Goal: Task Accomplishment & Management: Use online tool/utility

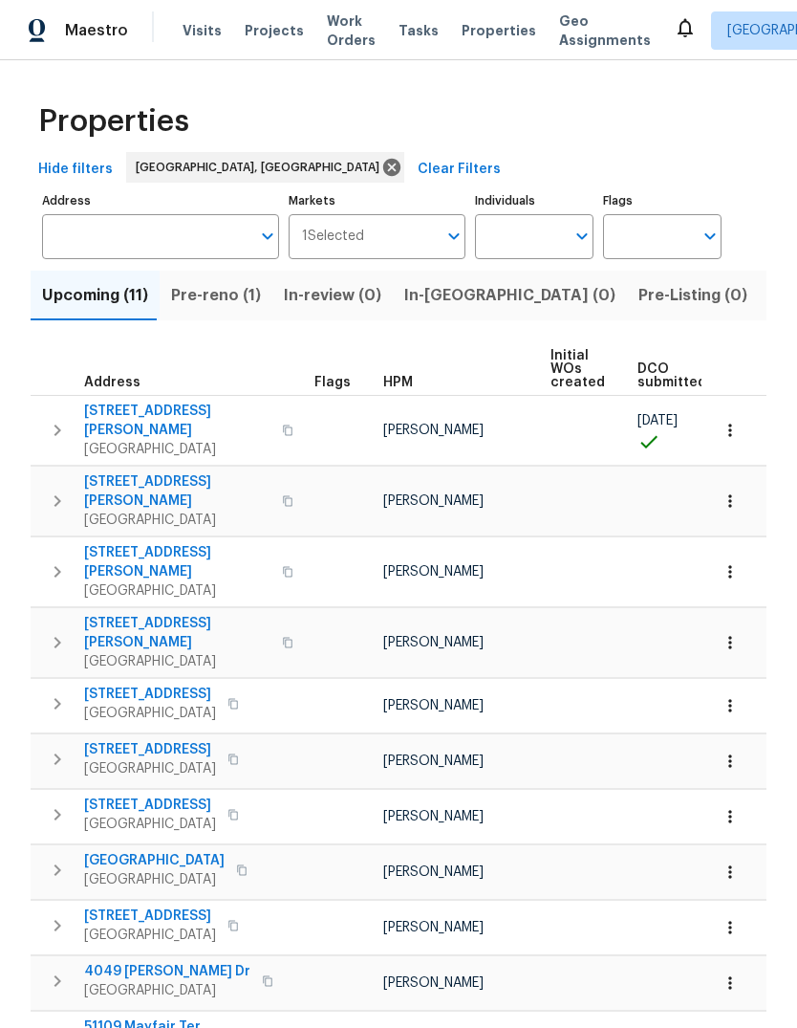
click at [187, 295] on span "Pre-reno (1)" at bounding box center [216, 295] width 90 height 27
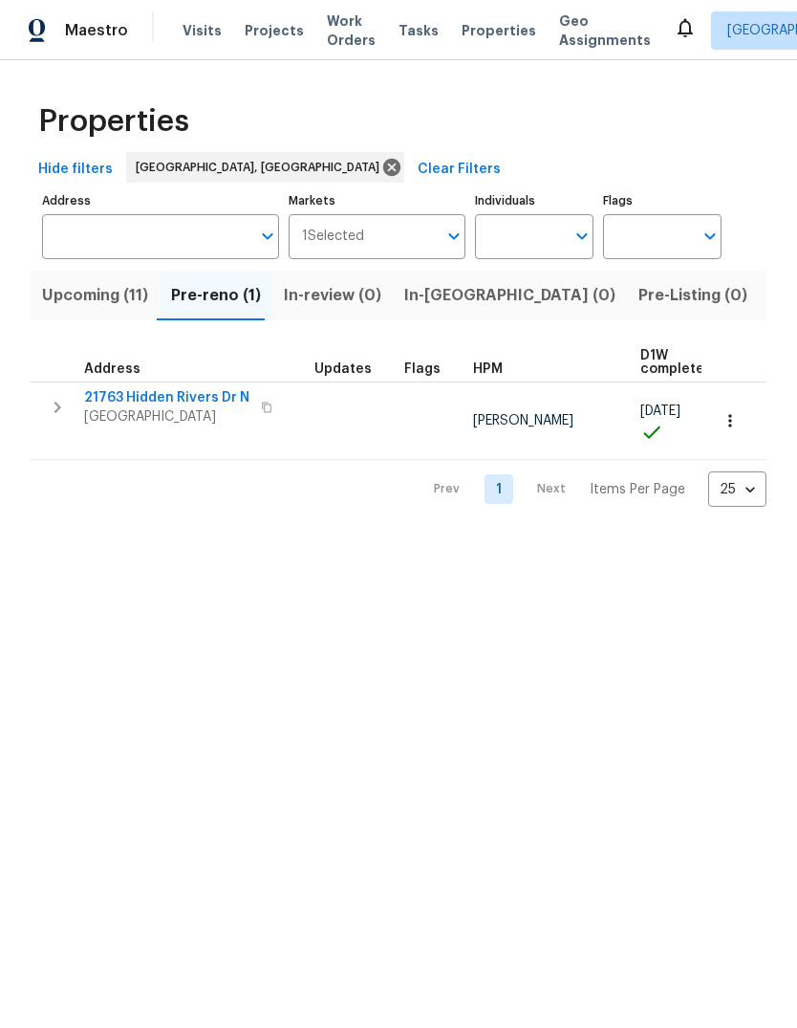
click at [176, 399] on span "21763 Hidden Rivers Dr N" at bounding box center [166, 397] width 165 height 19
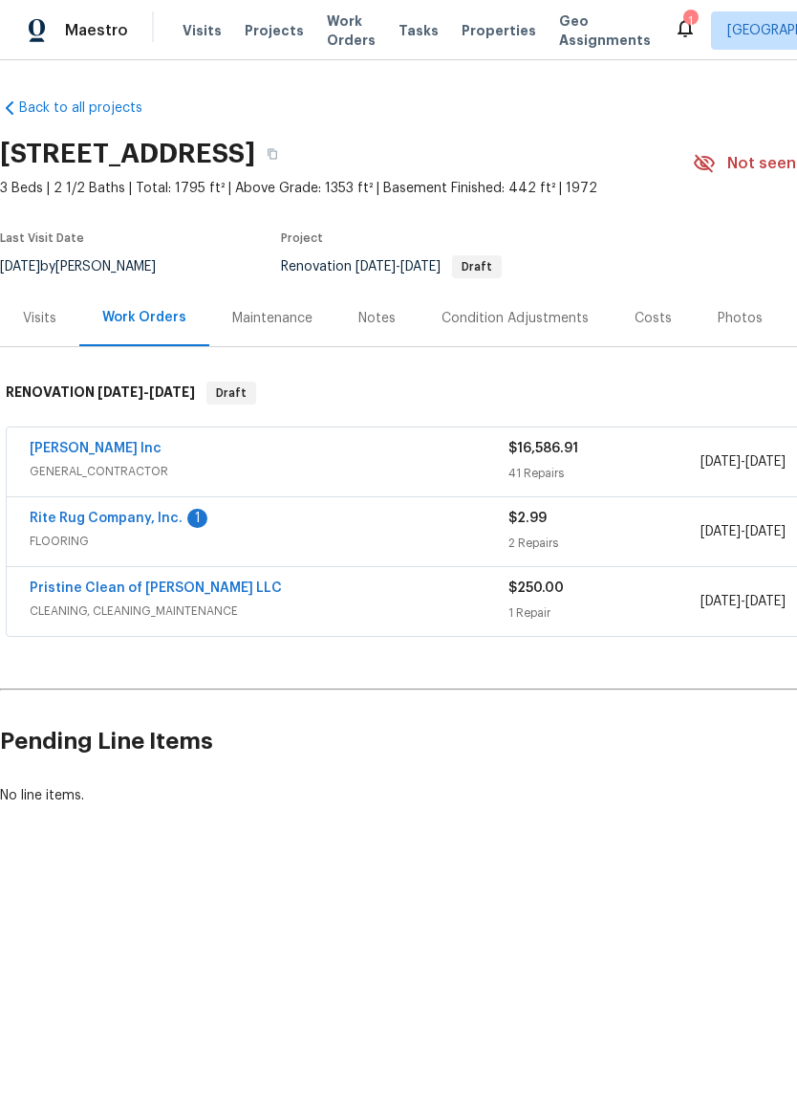
click at [128, 448] on link "[PERSON_NAME] Inc" at bounding box center [96, 448] width 132 height 13
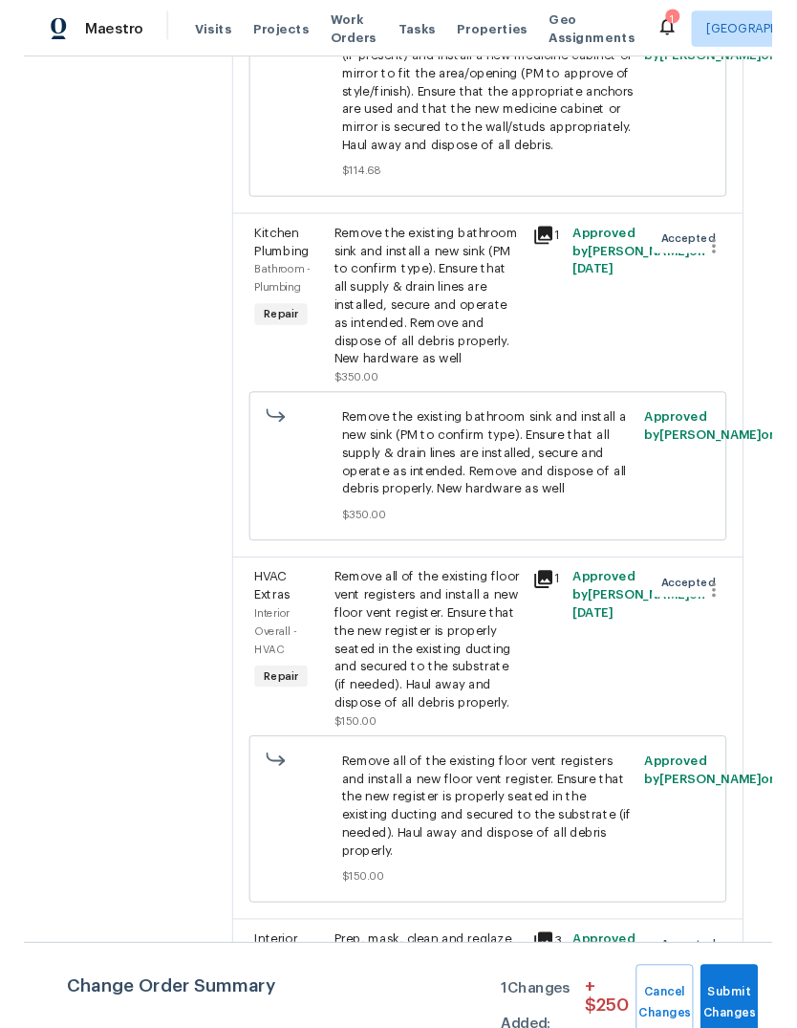
scroll to position [5890, 0]
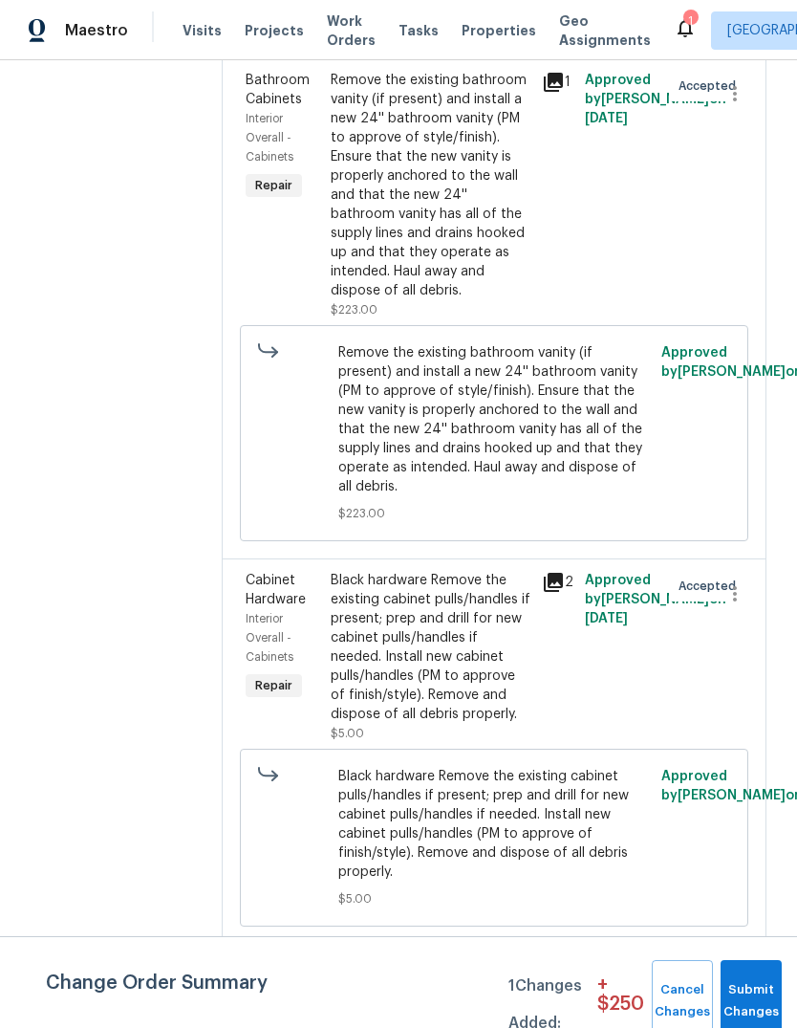
click at [498, 54] on div "Maestro Visits Projects Work Orders Tasks Properties Geo Assignments 1 Detroit,…" at bounding box center [398, 30] width 797 height 60
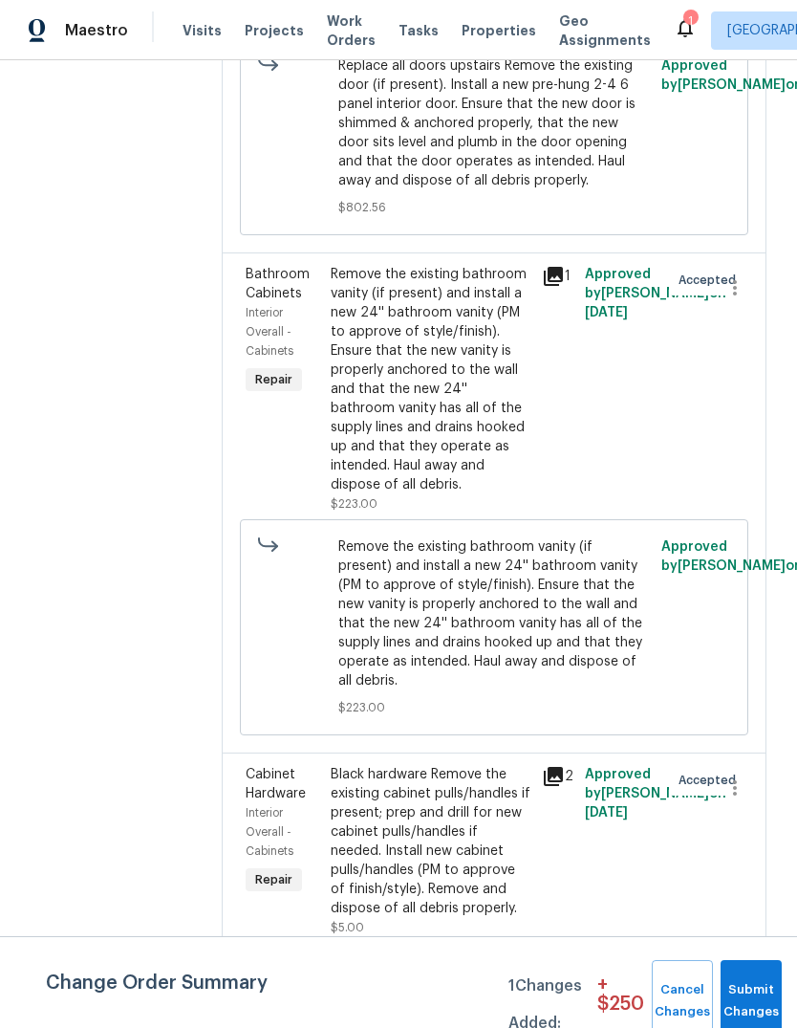
click at [498, 53] on div "Maestro Visits Projects Work Orders Tasks Properties Geo Assignments 1 Detroit,…" at bounding box center [398, 30] width 797 height 60
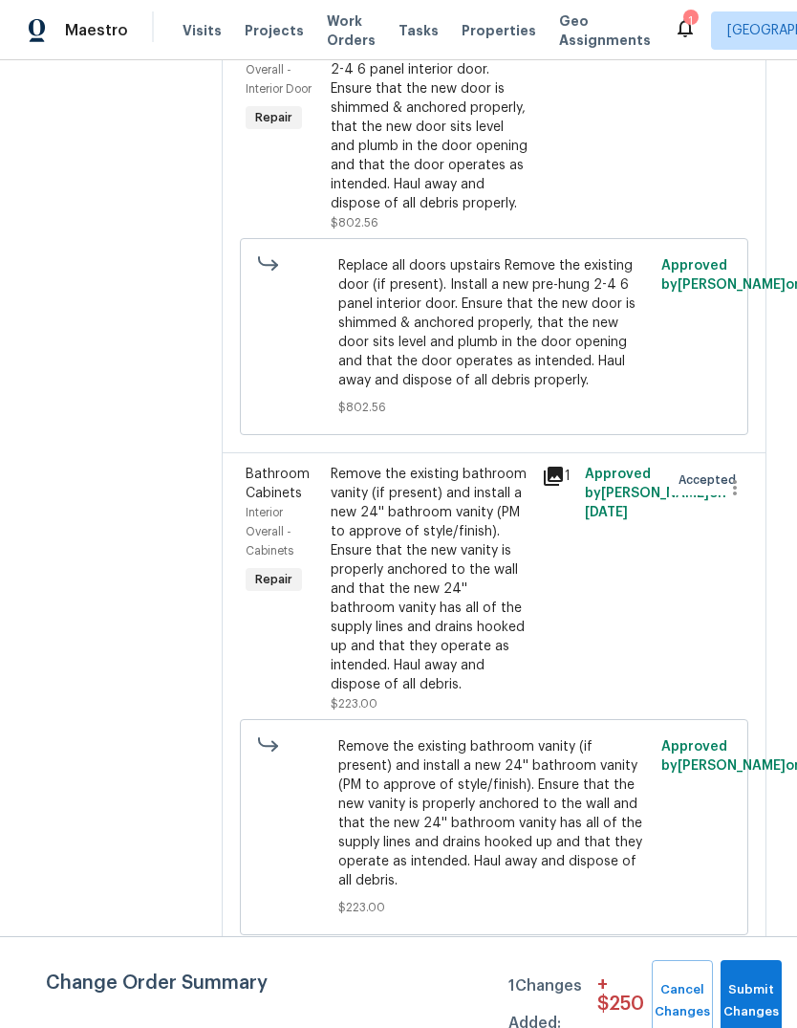
scroll to position [3327, 0]
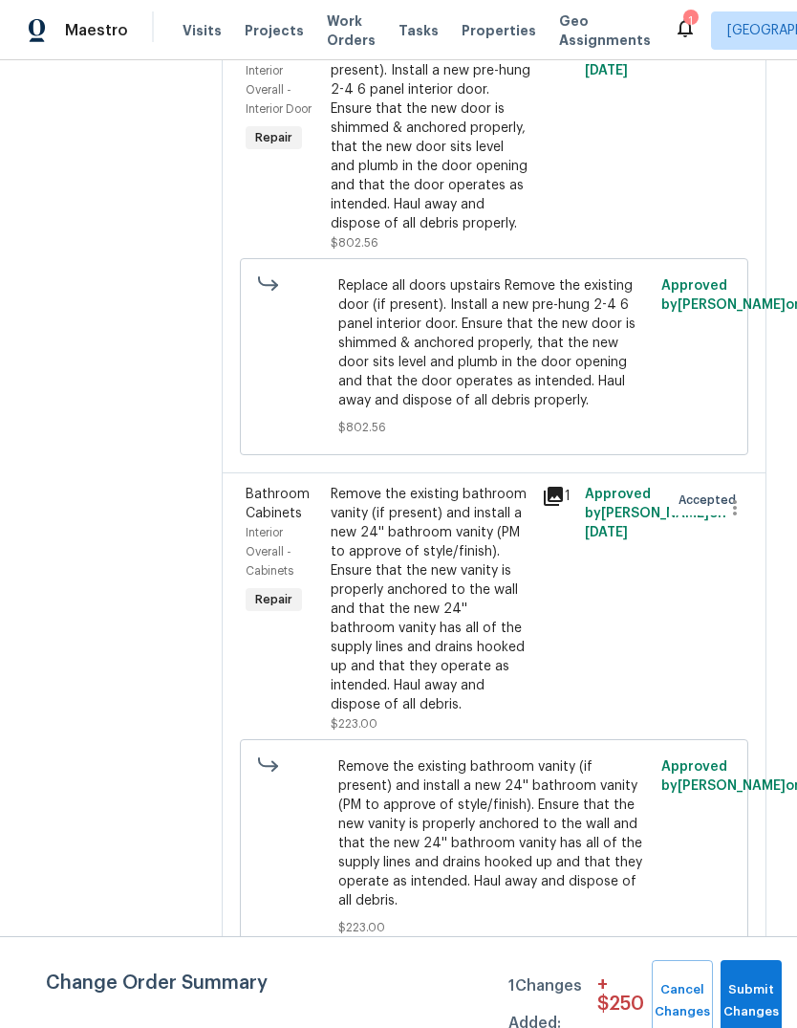
click at [477, 24] on span "Properties" at bounding box center [499, 30] width 75 height 19
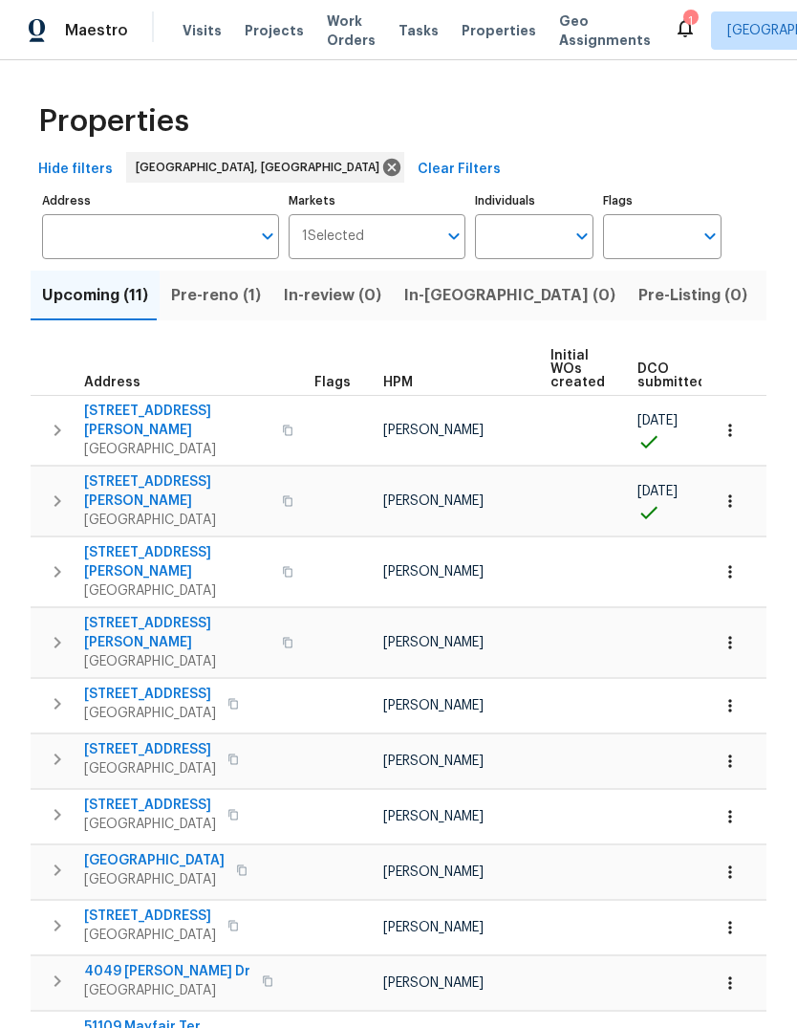
click at [771, 284] on span "Listed (18)" at bounding box center [810, 295] width 79 height 27
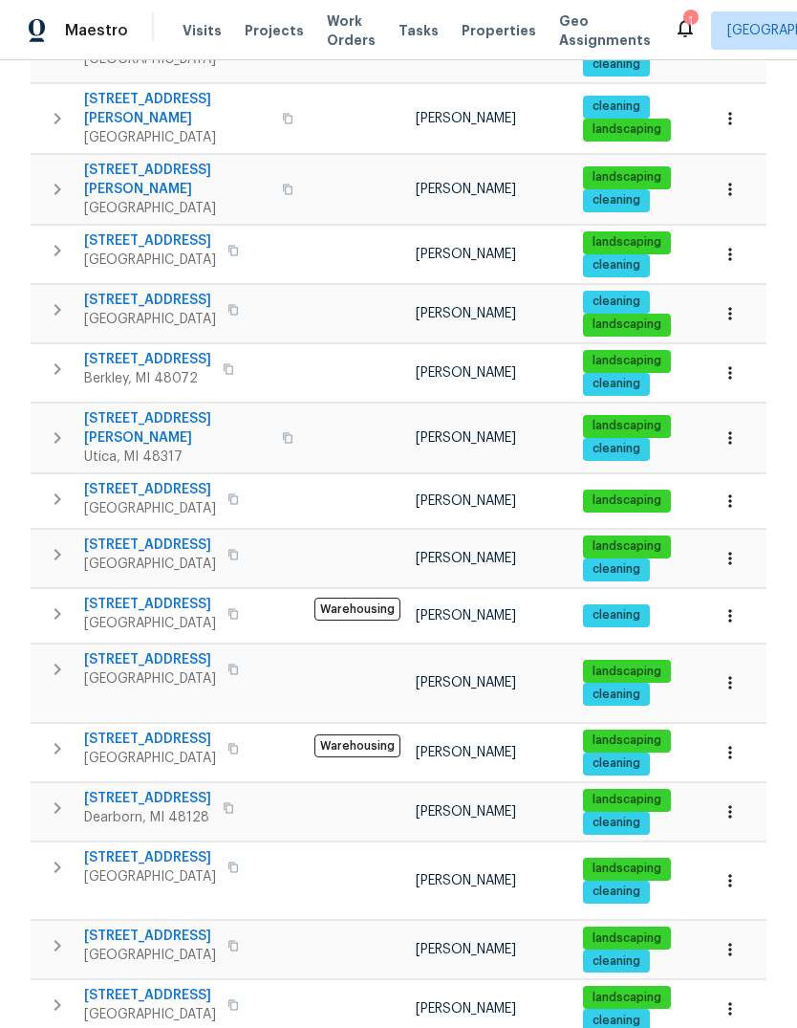
scroll to position [441, 0]
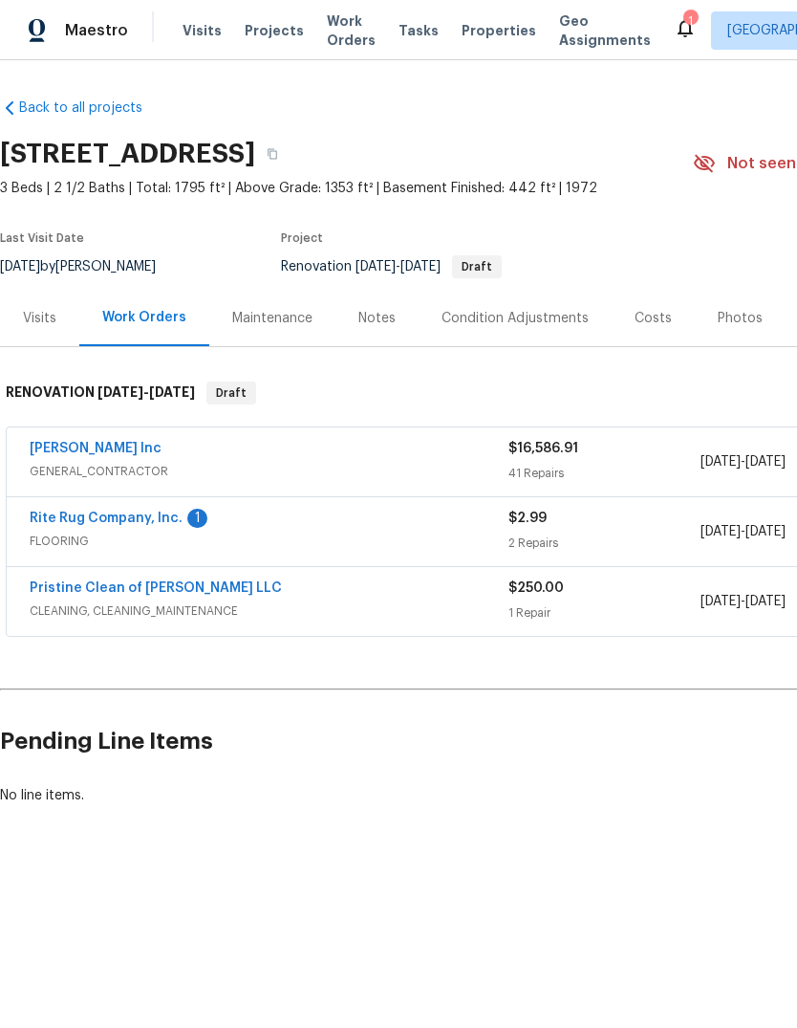
click at [125, 453] on link "[PERSON_NAME] Inc" at bounding box center [96, 448] width 132 height 13
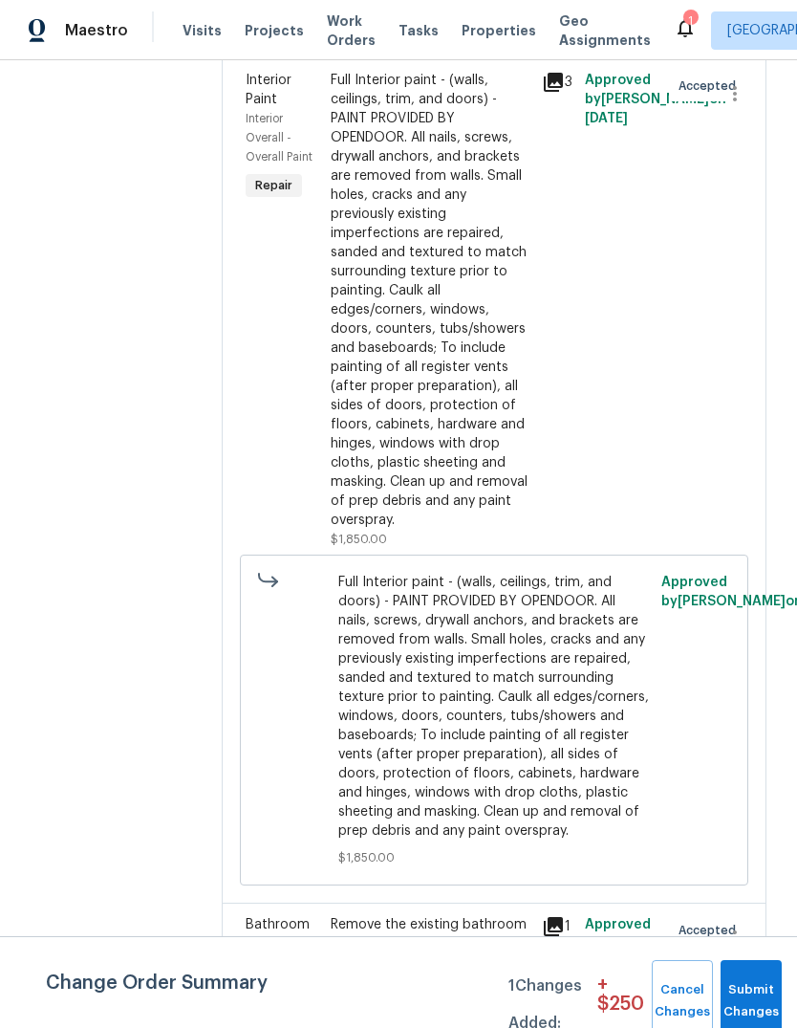
scroll to position [11515, 0]
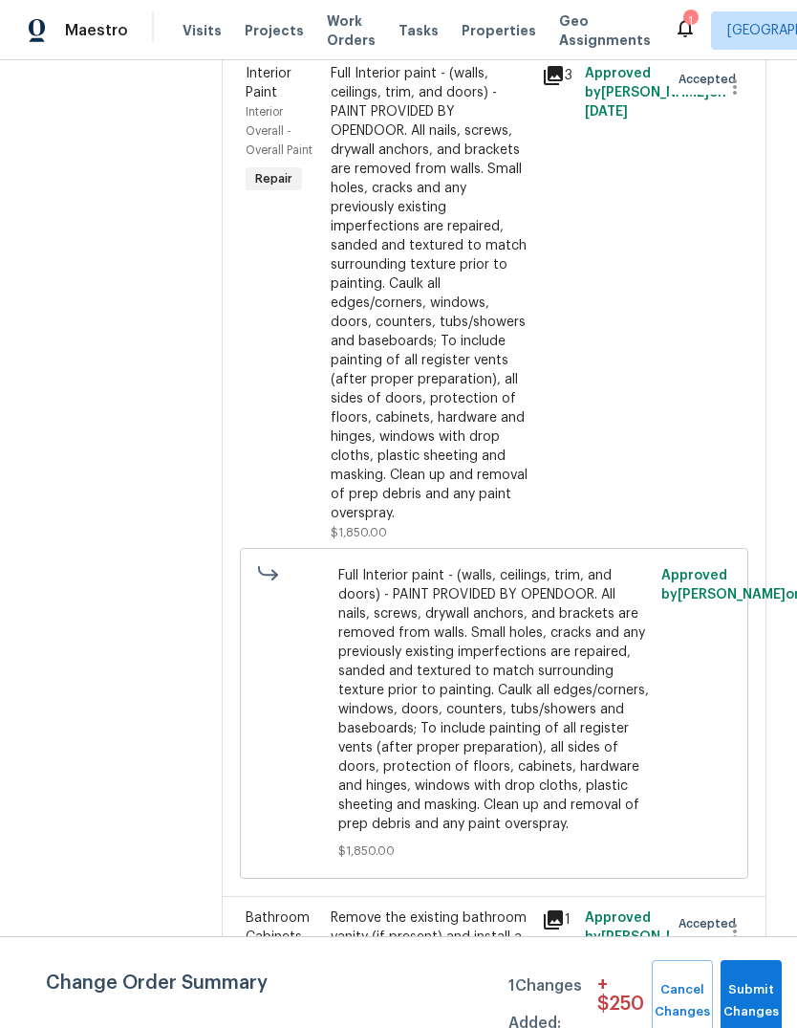
click at [443, 501] on div "Full Interior paint - (walls, ceilings, trim, and doors) - PAINT PROVIDED BY OP…" at bounding box center [431, 293] width 201 height 459
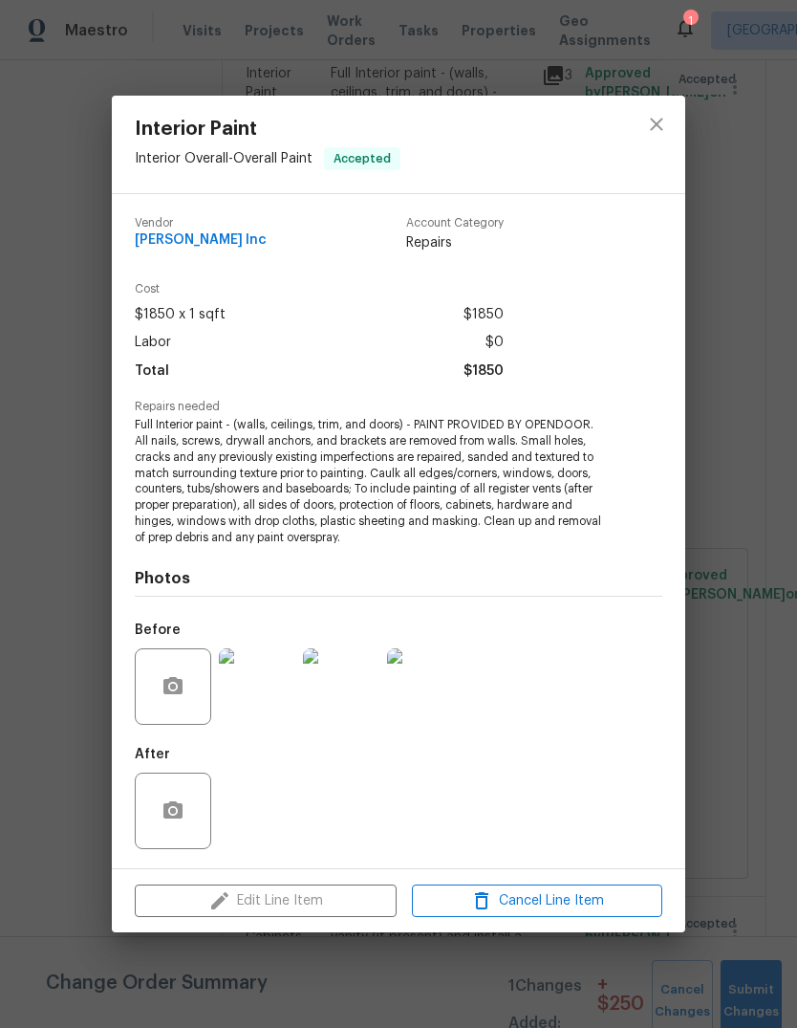
click at [337, 890] on div "Edit Line Item Cancel Line Item" at bounding box center [399, 901] width 574 height 64
click at [322, 316] on div "$1850 x 1 sqft $1850" at bounding box center [319, 315] width 369 height 28
click at [618, 315] on div "Cost $1850 x 1 sqft $1850 Labor $0 Total $1850" at bounding box center [399, 342] width 528 height 118
click at [655, 118] on icon "close" at bounding box center [656, 124] width 23 height 23
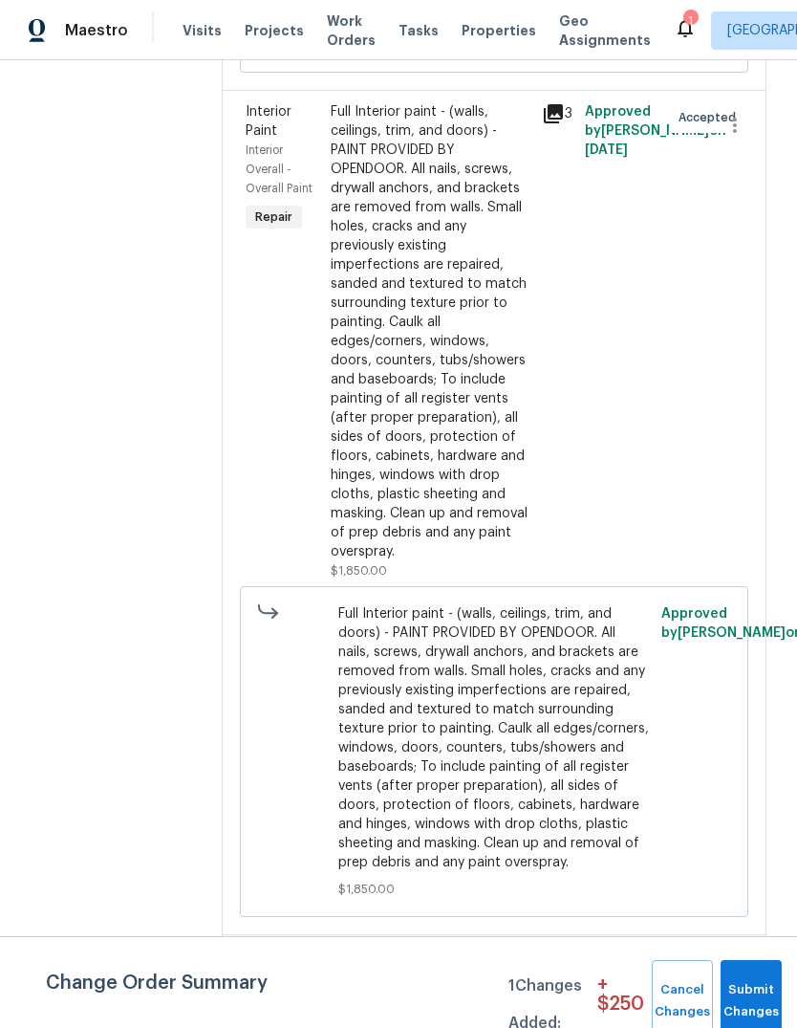
scroll to position [11467, 0]
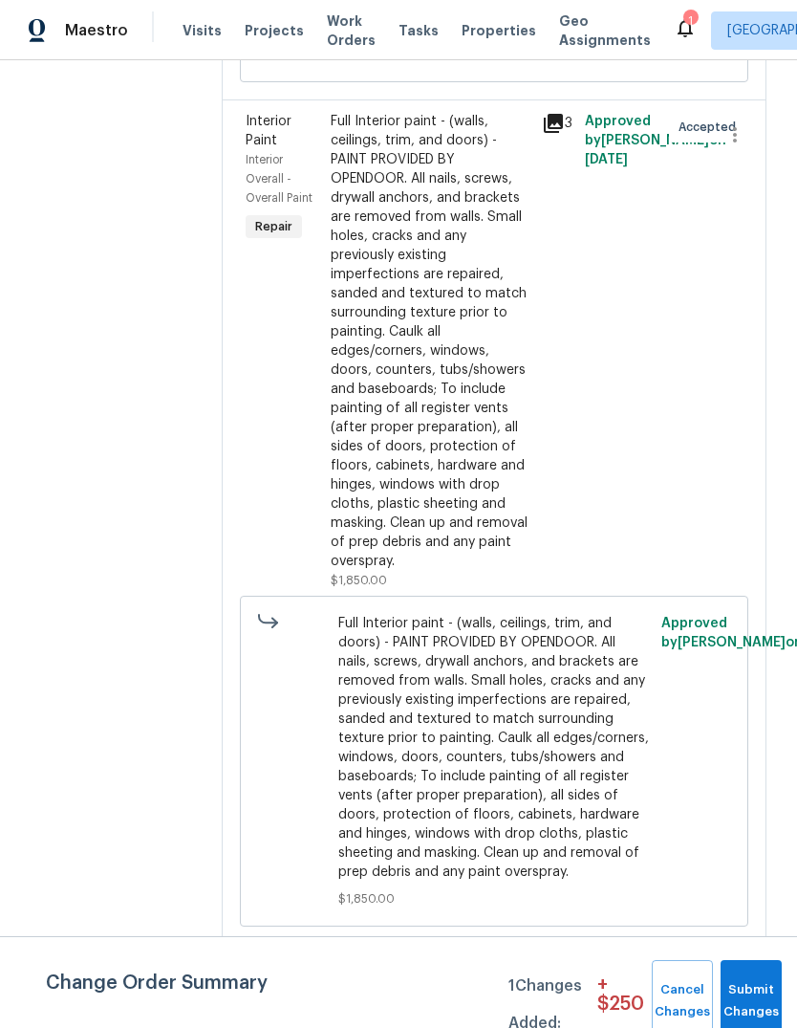
click at [442, 278] on div "Full Interior paint - (walls, ceilings, trim, and doors) - PAINT PROVIDED BY OP…" at bounding box center [431, 341] width 201 height 459
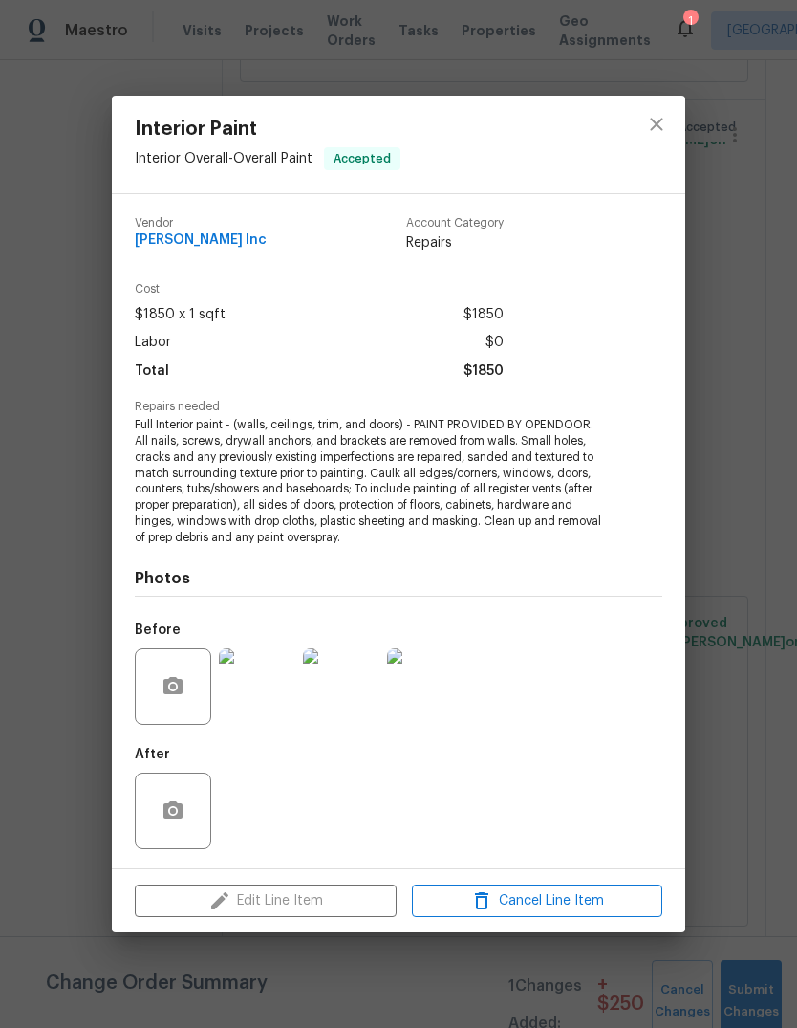
click at [323, 891] on div "Edit Line Item Cancel Line Item" at bounding box center [399, 901] width 574 height 64
click at [323, 890] on div "Edit Line Item Cancel Line Item" at bounding box center [399, 901] width 574 height 64
click at [317, 892] on div "Edit Line Item Cancel Line Item" at bounding box center [399, 901] width 574 height 64
click at [349, 411] on span "Repairs needed" at bounding box center [399, 407] width 528 height 12
click at [213, 316] on span "$1850 x 1 sqft" at bounding box center [180, 315] width 91 height 28
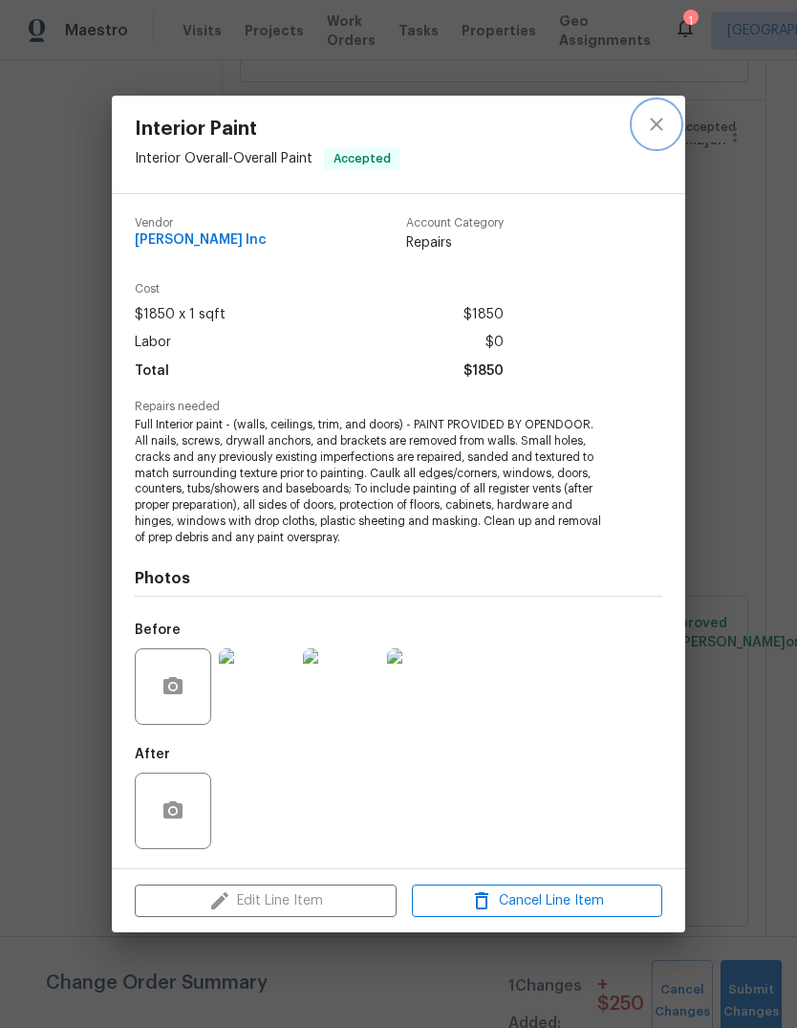
click at [661, 130] on icon "close" at bounding box center [656, 124] width 23 height 23
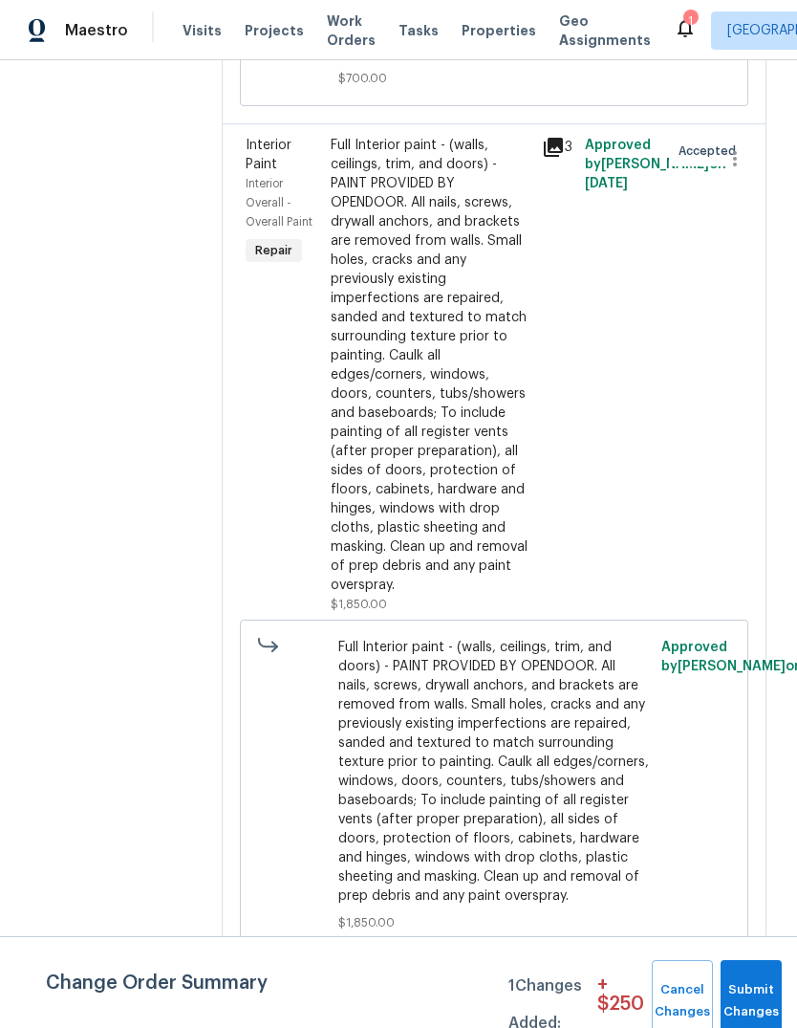
scroll to position [11442, 0]
click at [482, 426] on div "Full Interior paint - (walls, ceilings, trim, and doors) - PAINT PROVIDED BY OP…" at bounding box center [431, 366] width 201 height 459
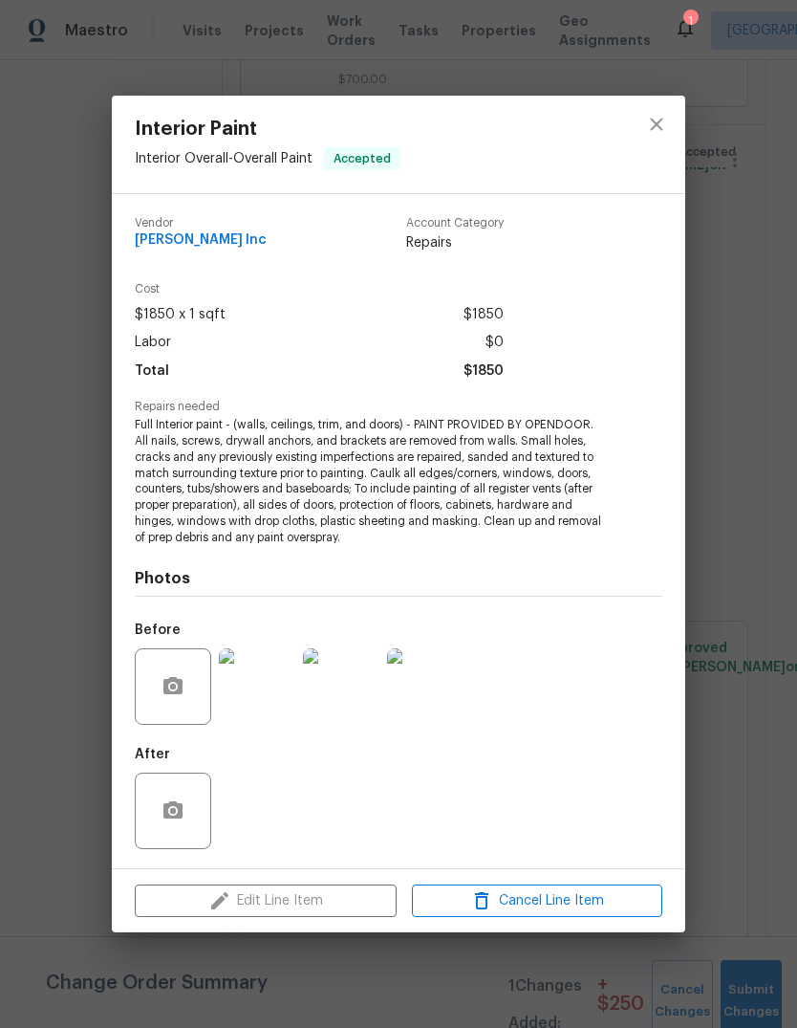
click at [343, 906] on div "Edit Line Item Cancel Line Item" at bounding box center [399, 901] width 574 height 64
click at [342, 906] on div "Edit Line Item Cancel Line Item" at bounding box center [399, 901] width 574 height 64
click at [653, 133] on icon "close" at bounding box center [656, 124] width 23 height 23
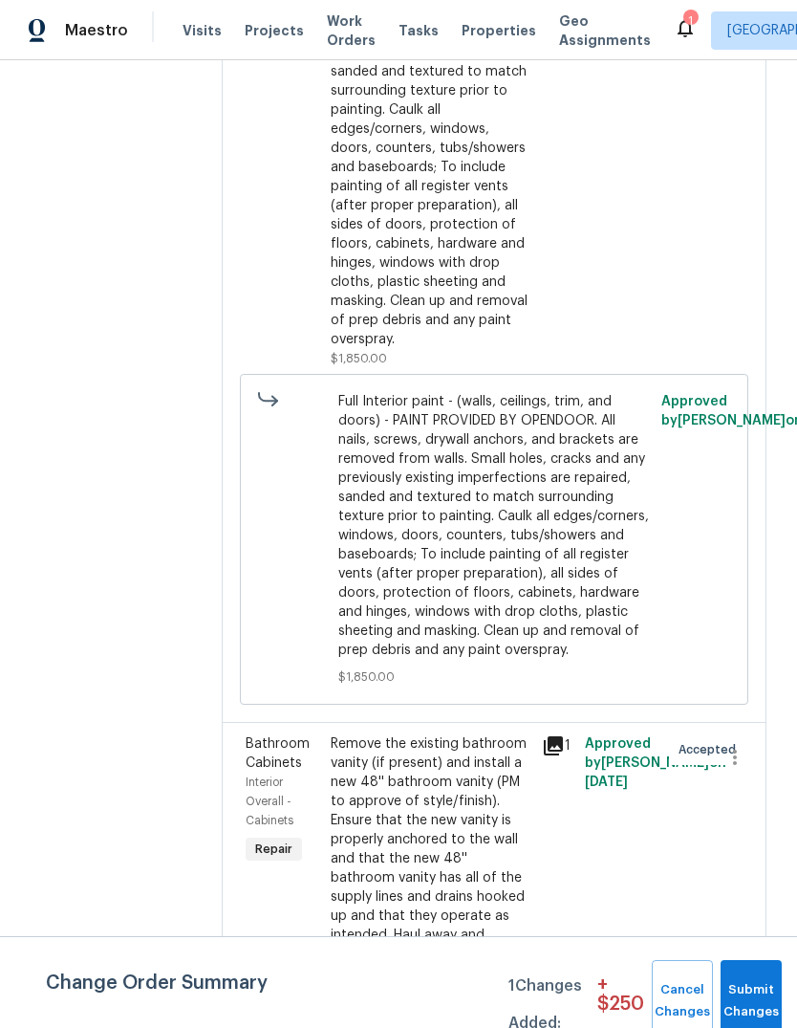
scroll to position [11693, 0]
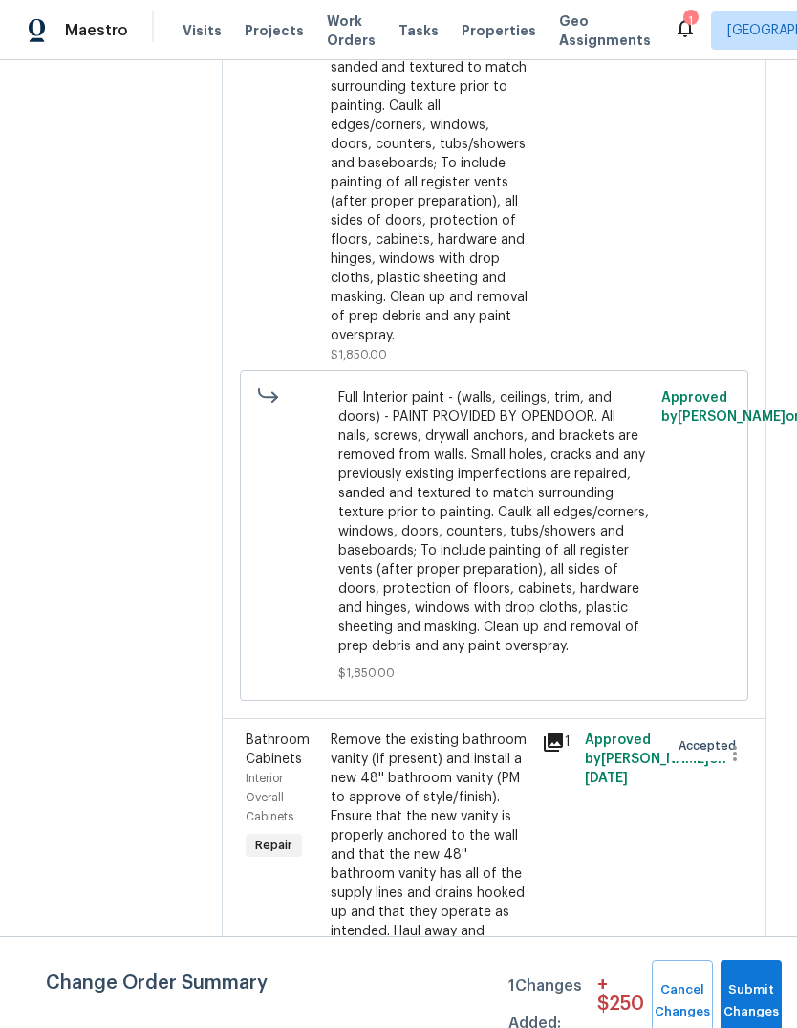
click at [478, 606] on span "Full Interior paint - (walls, ceilings, trim, and doors) - PAINT PROVIDED BY OP…" at bounding box center [494, 522] width 311 height 268
click at [483, 345] on div "Full Interior paint - (walls, ceilings, trim, and doors) - PAINT PROVIDED BY OP…" at bounding box center [431, 115] width 201 height 459
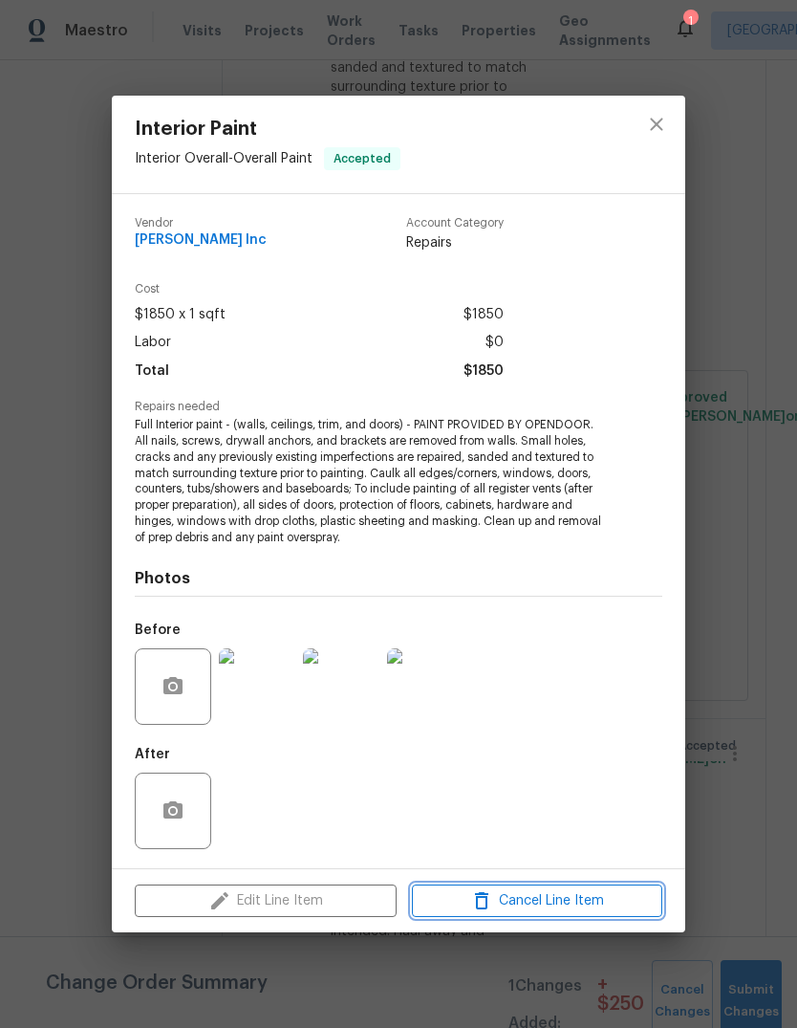
click at [605, 916] on button "Cancel Line Item" at bounding box center [537, 901] width 251 height 33
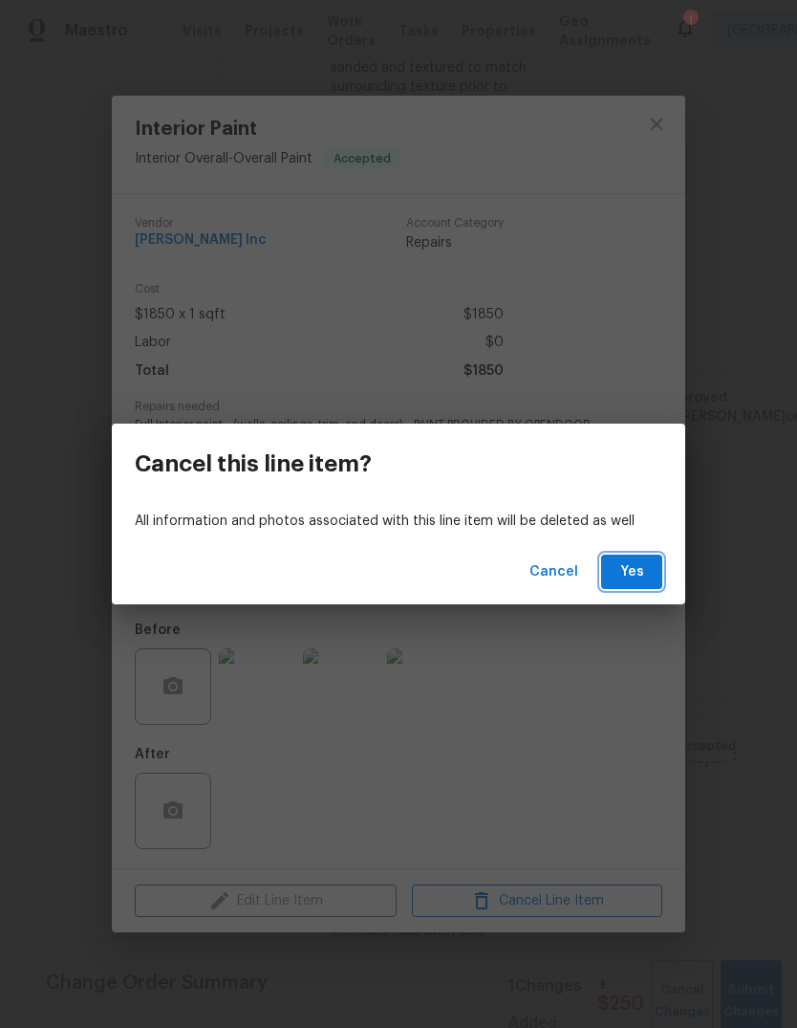
click at [642, 576] on span "Yes" at bounding box center [632, 572] width 31 height 24
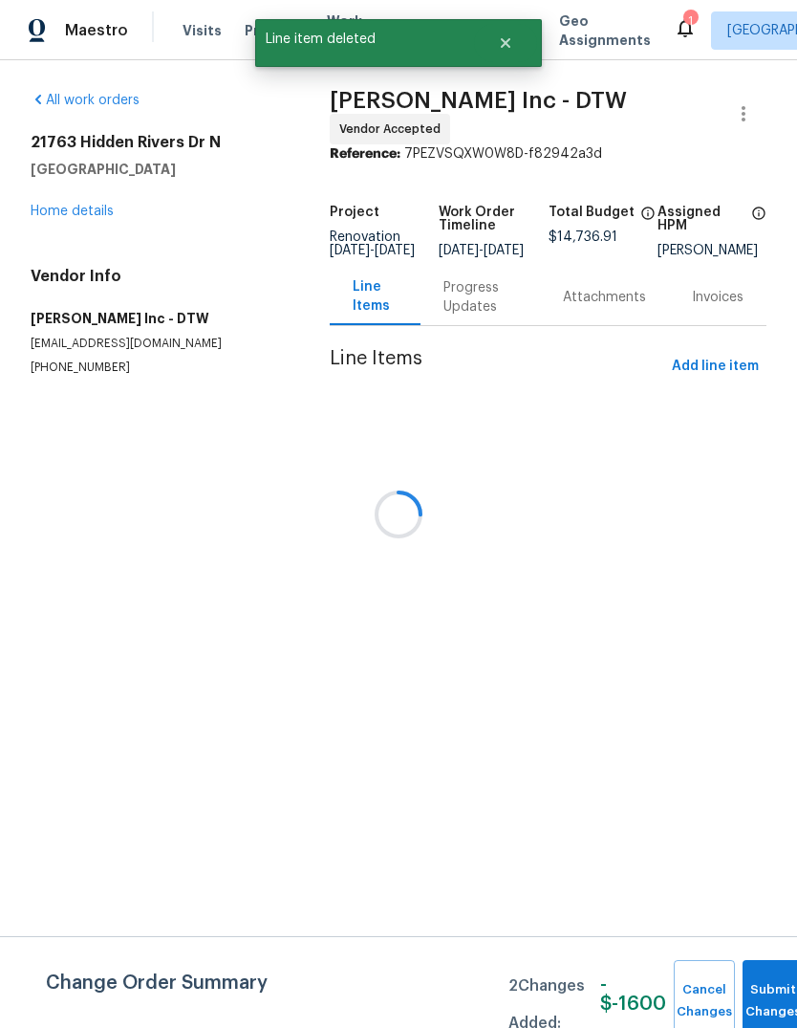
scroll to position [0, 0]
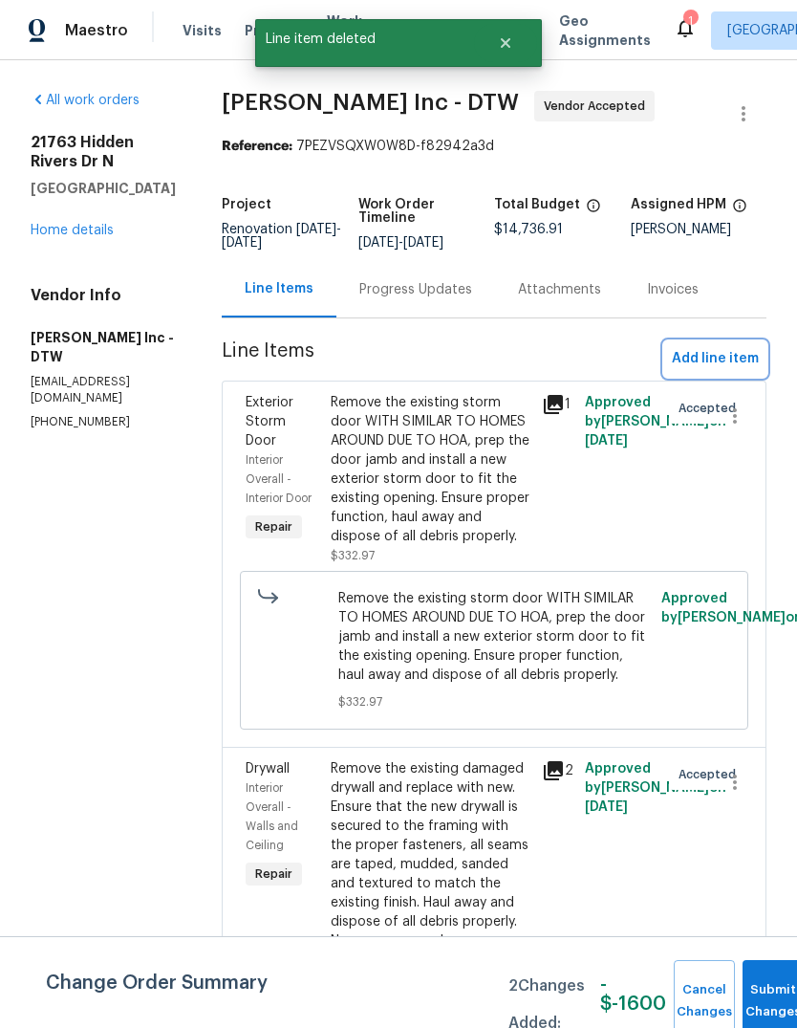
click at [707, 343] on button "Add line item" at bounding box center [716, 358] width 102 height 35
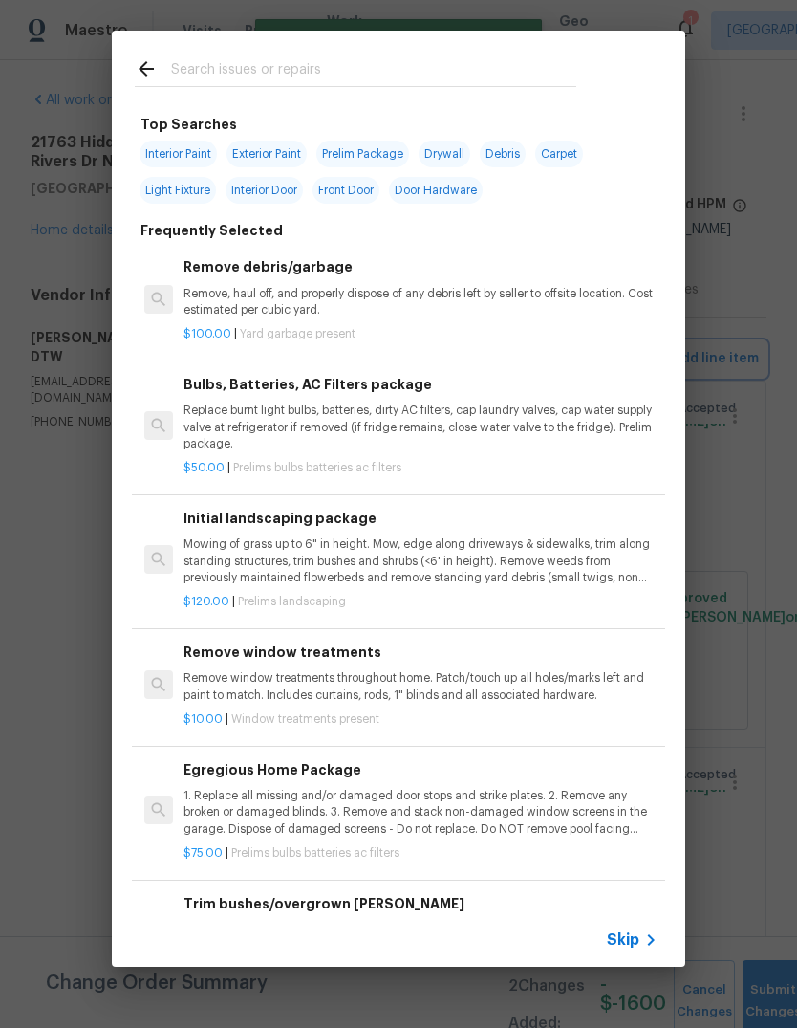
click at [729, 356] on div "Top Searches Interior Paint Exterior Paint Prelim Package Drywall Debris Carpet…" at bounding box center [398, 498] width 797 height 997
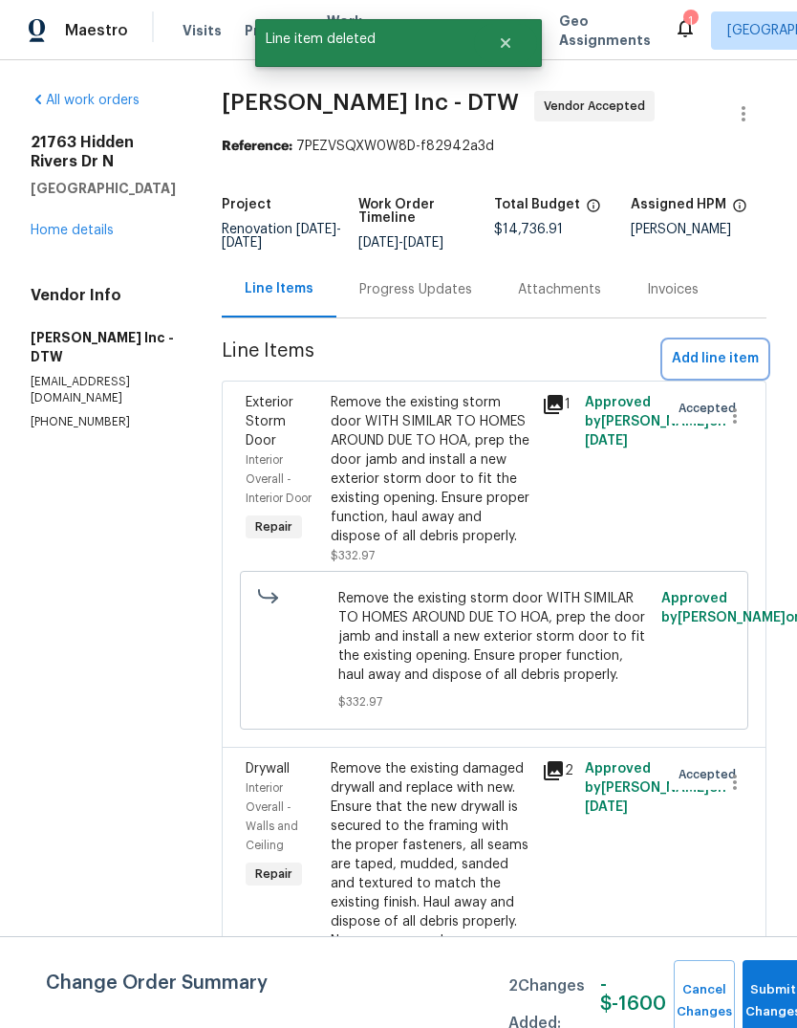
click at [685, 375] on button "Add line item" at bounding box center [716, 358] width 102 height 35
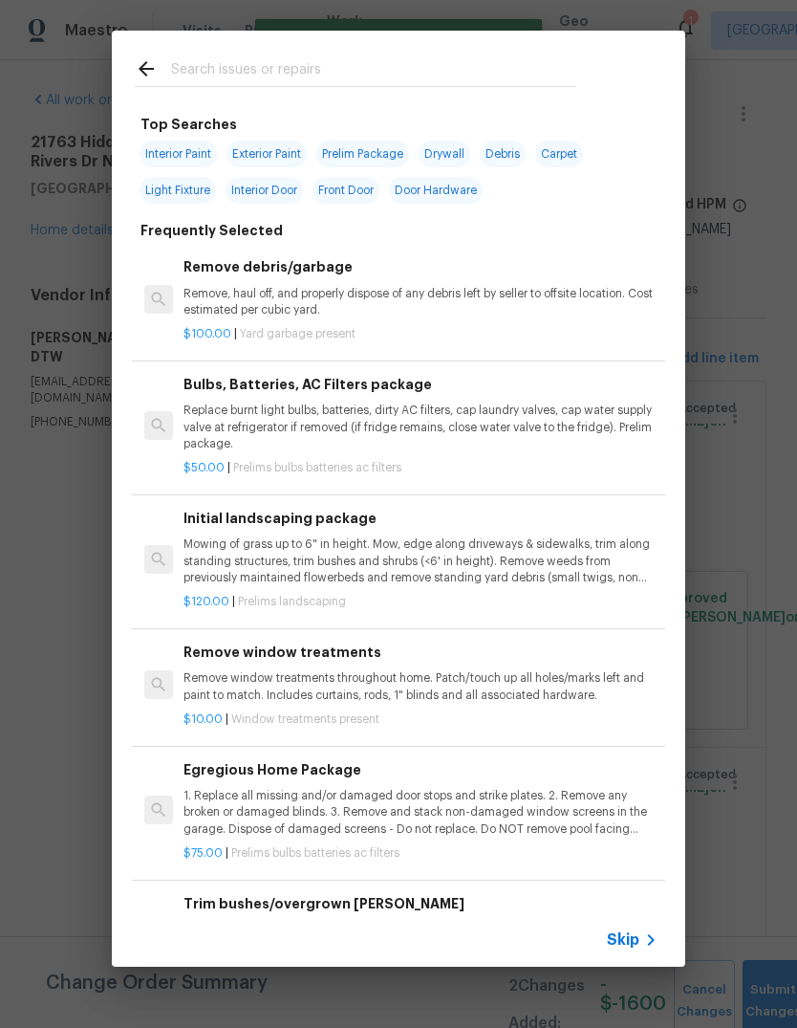
click at [396, 59] on input "text" at bounding box center [373, 71] width 405 height 29
type input "Full"
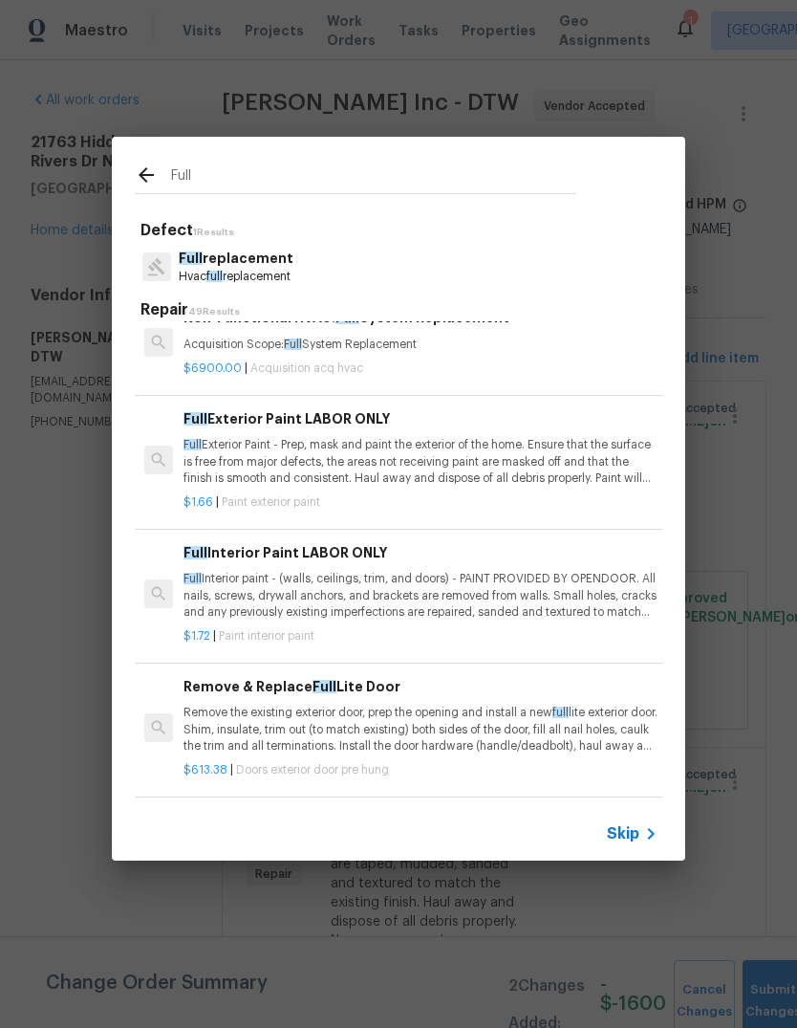
scroll to position [273, 0]
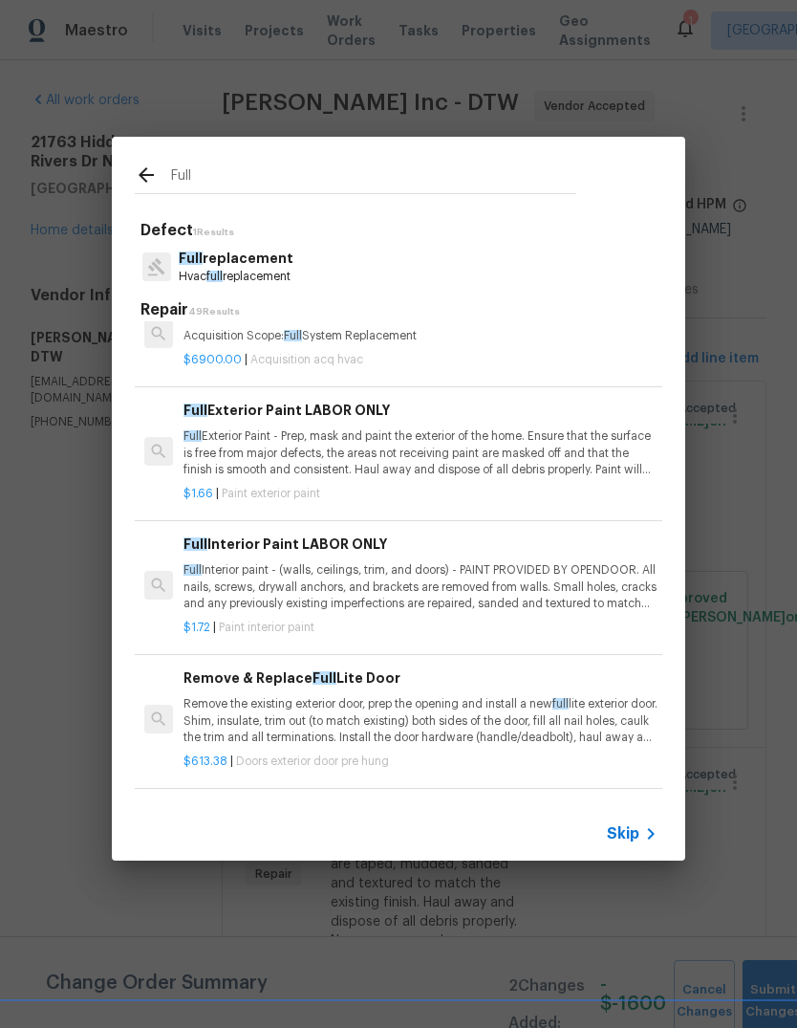
click at [431, 562] on p "Full Interior paint - (walls, ceilings, trim, and doors) - PAINT PROVIDED BY OP…" at bounding box center [421, 586] width 474 height 49
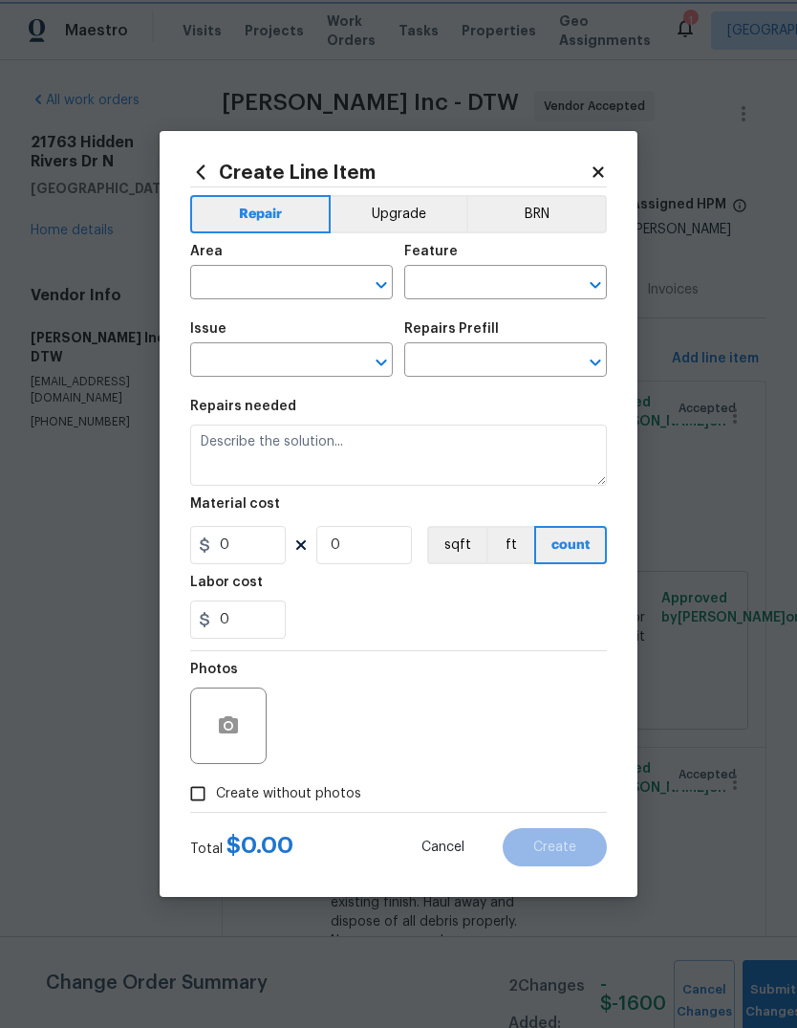
type input "Overall Paint"
type input "Interior Paint"
type input "Full Interior Paint LABOR ONLY $1.72"
type textarea "Full Interior paint - (walls, ceilings, trim, and doors) - PAINT PROVIDED BY OP…"
type input "1.72"
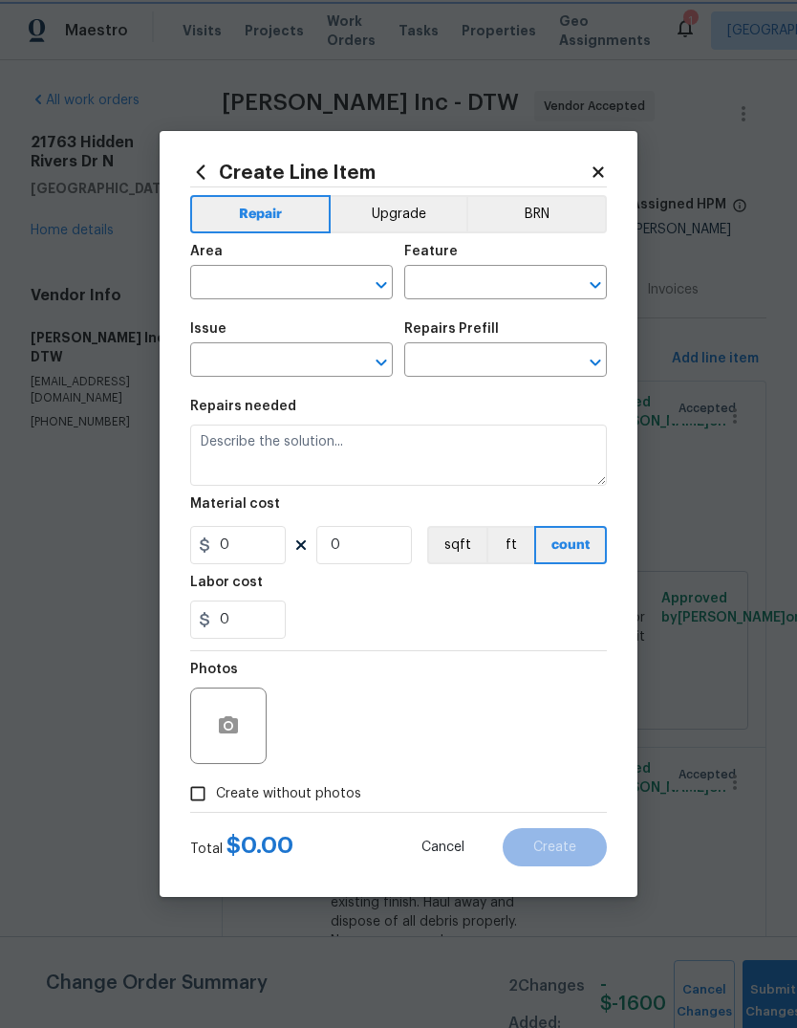
type input "1"
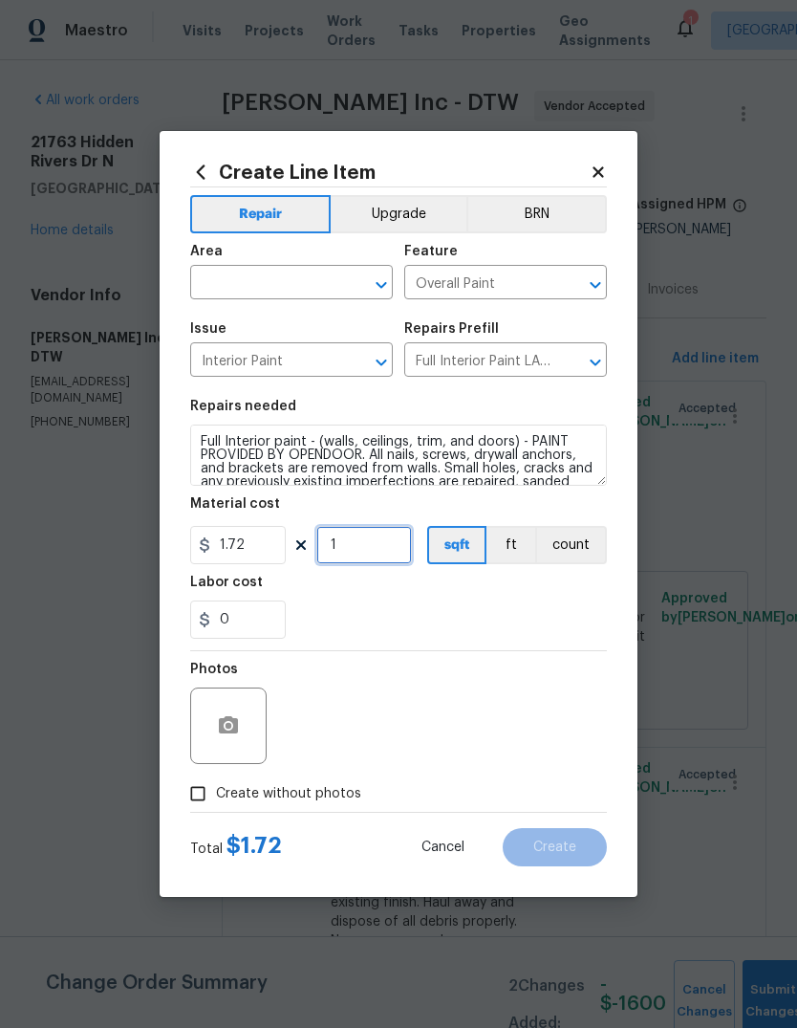
click at [373, 543] on input "1" at bounding box center [365, 545] width 96 height 38
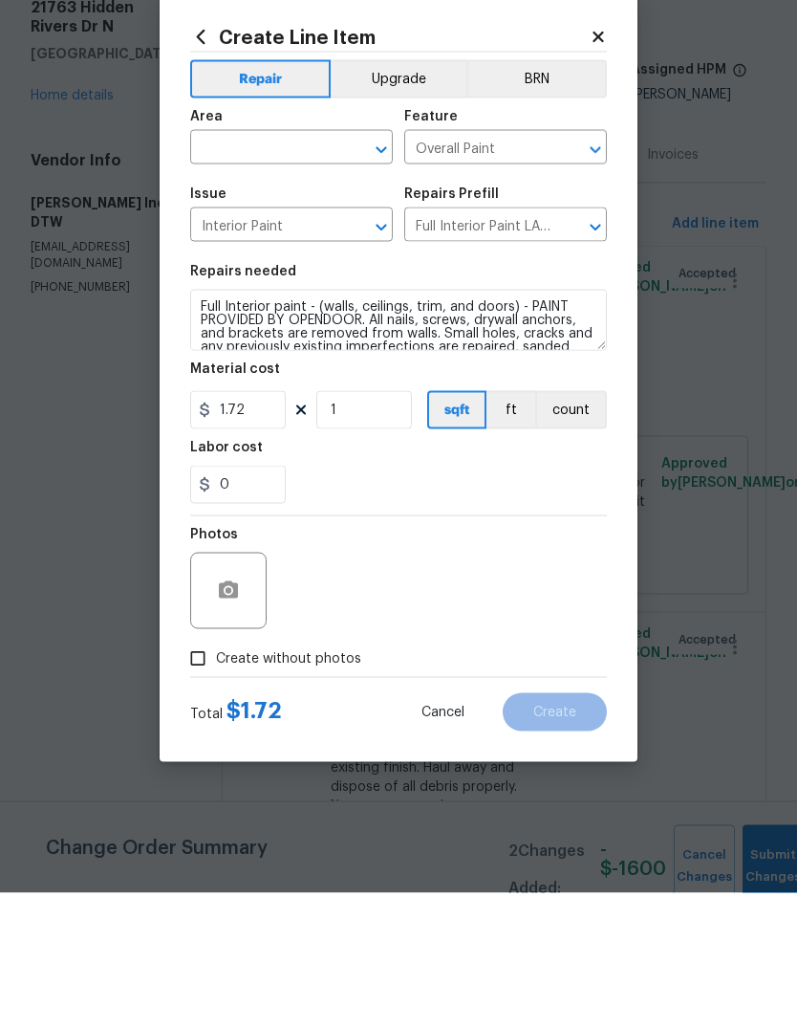
click at [302, 270] on input "text" at bounding box center [264, 285] width 149 height 30
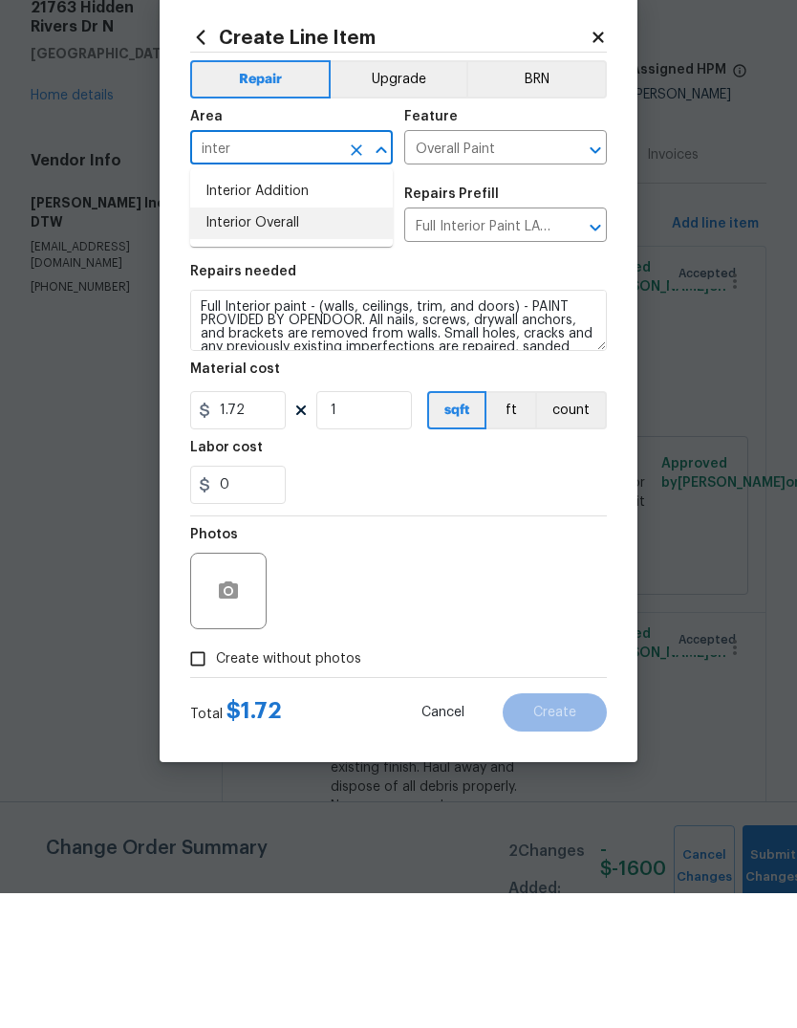
click at [309, 342] on li "Interior Overall" at bounding box center [291, 358] width 203 height 32
type input "Interior Overall"
click at [382, 526] on input "1" at bounding box center [365, 545] width 96 height 38
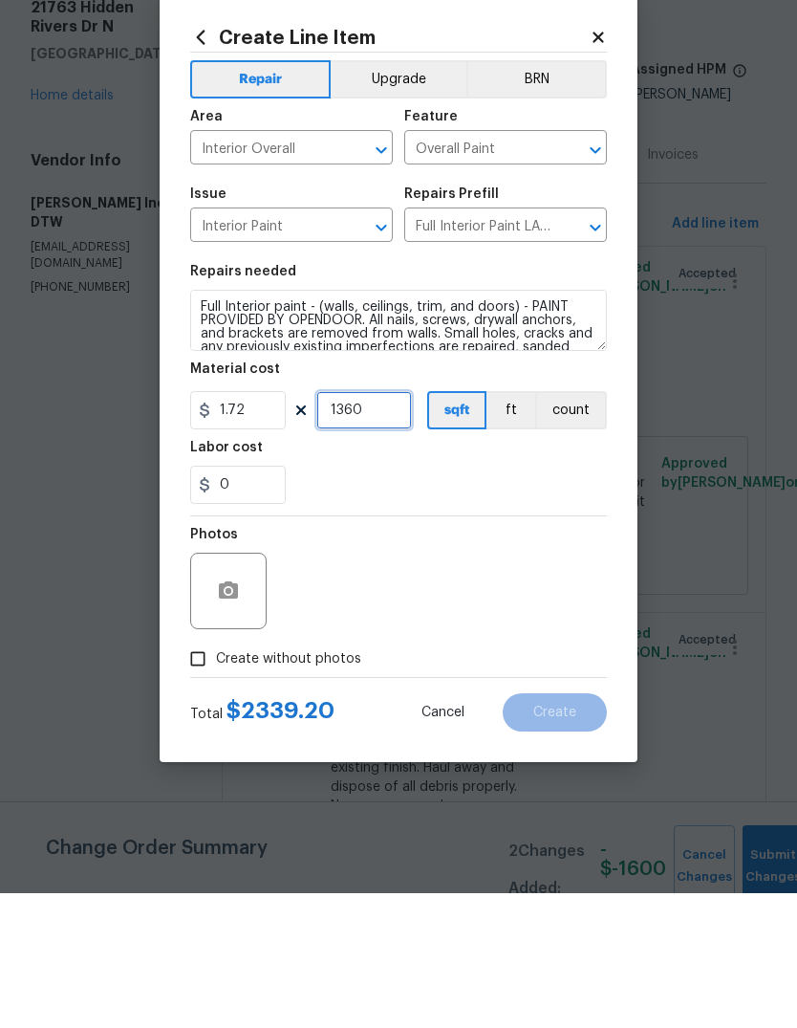
type input "1360"
click at [504, 651] on div "Photos" at bounding box center [398, 713] width 417 height 124
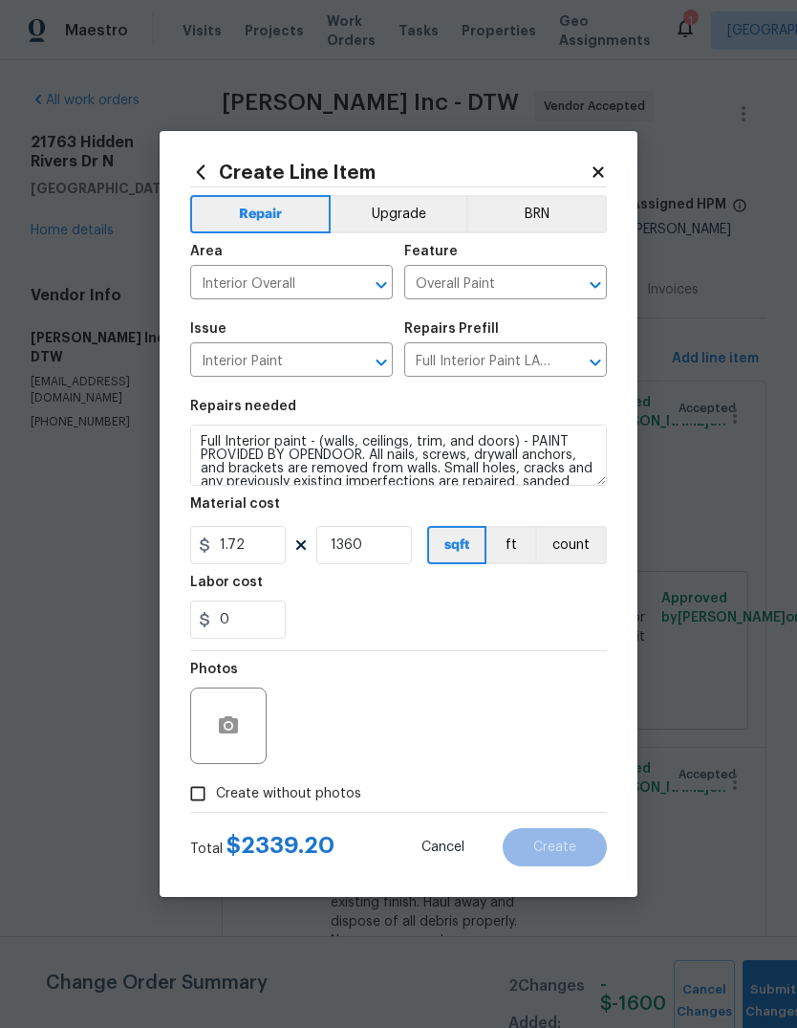
click at [319, 801] on span "Create without photos" at bounding box center [288, 794] width 145 height 20
click at [216, 801] on input "Create without photos" at bounding box center [198, 793] width 36 height 36
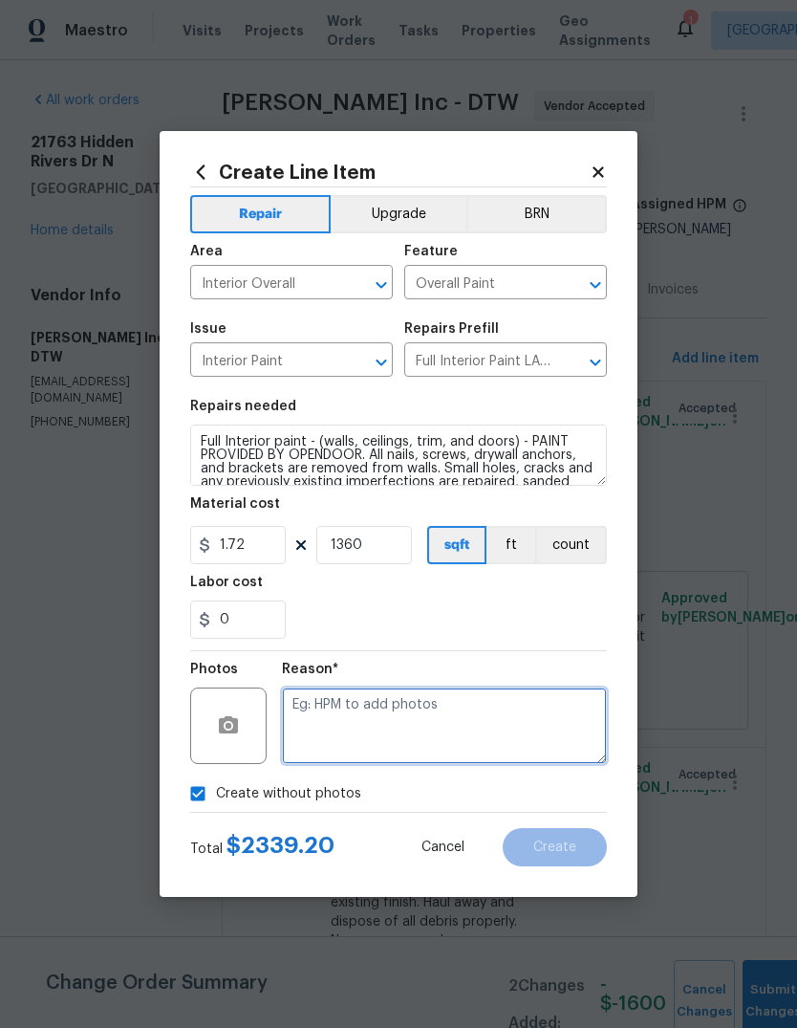
click at [448, 720] on textarea at bounding box center [444, 726] width 325 height 76
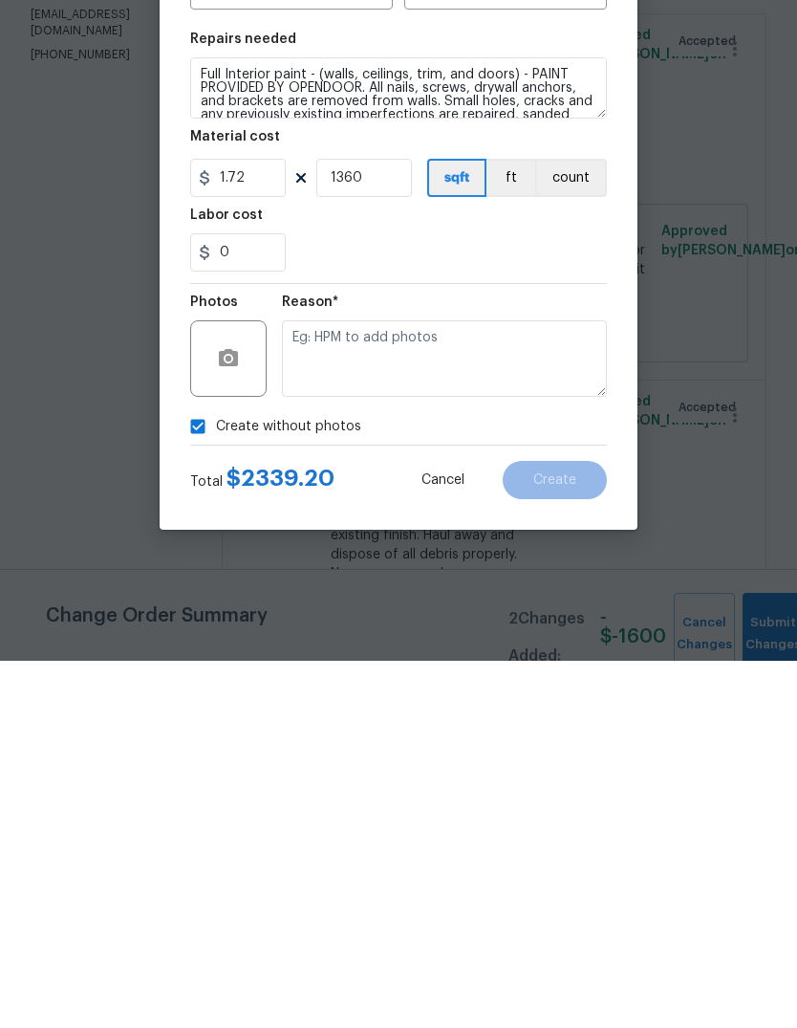
click at [246, 688] on div at bounding box center [228, 726] width 76 height 76
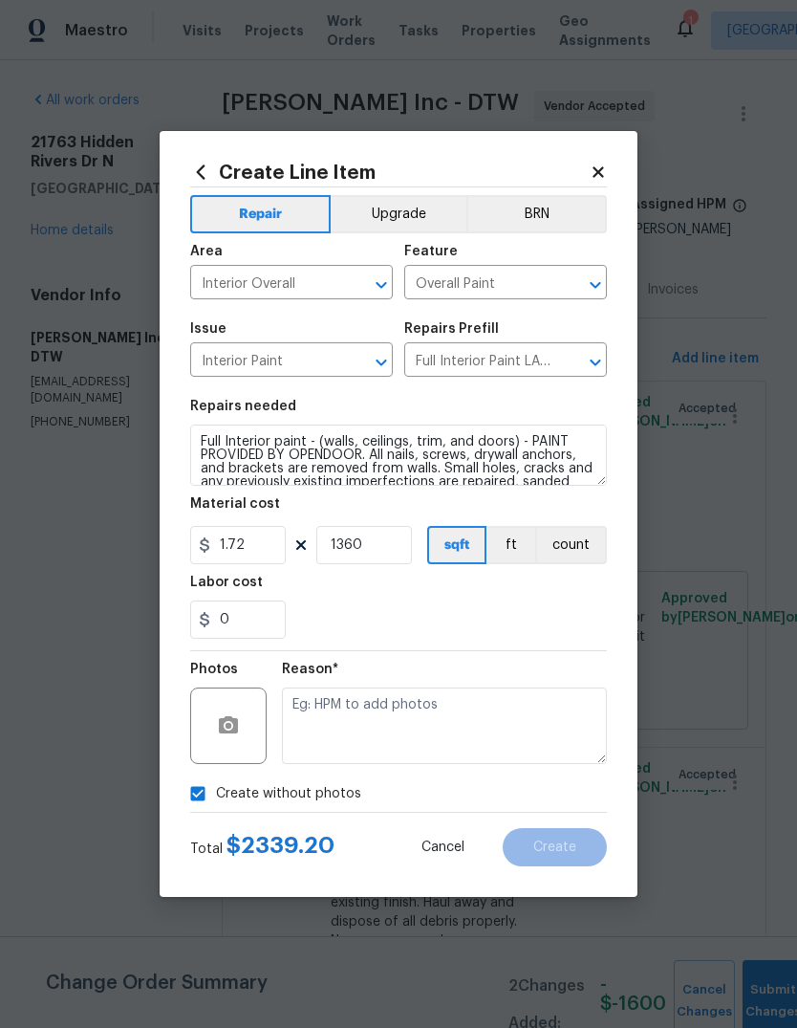
click at [201, 789] on input "Create without photos" at bounding box center [198, 793] width 36 height 36
checkbox input "false"
click at [235, 707] on button "button" at bounding box center [229, 726] width 46 height 46
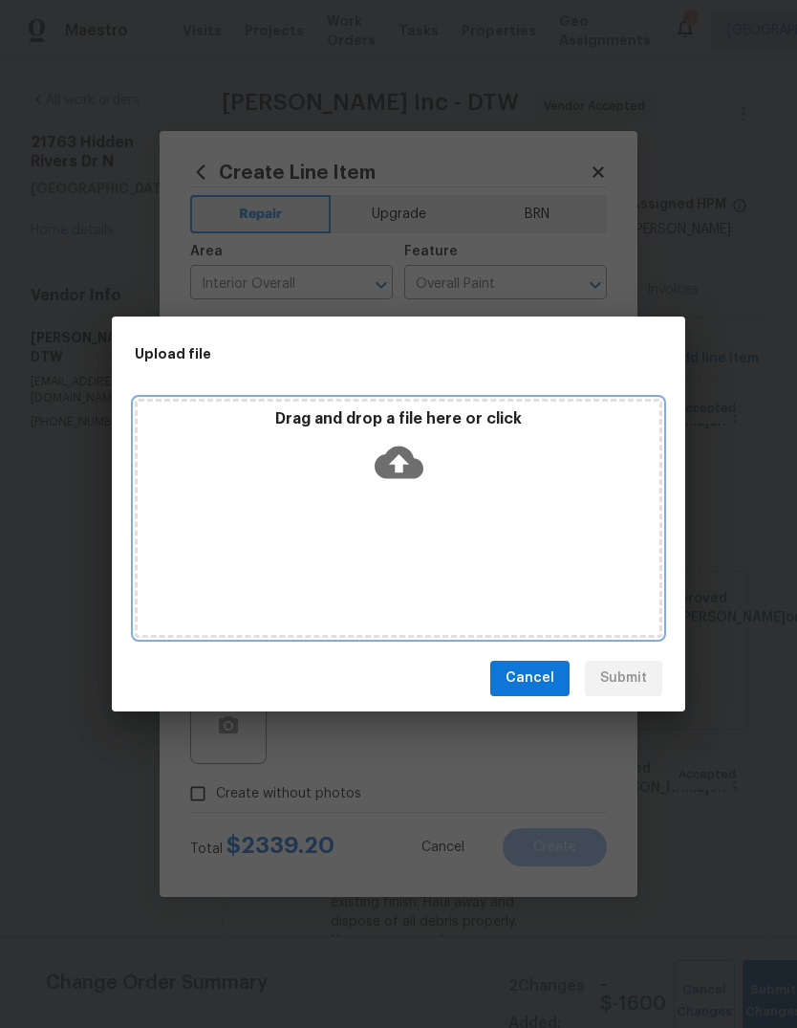
click at [505, 444] on div "Drag and drop a file here or click" at bounding box center [399, 450] width 522 height 82
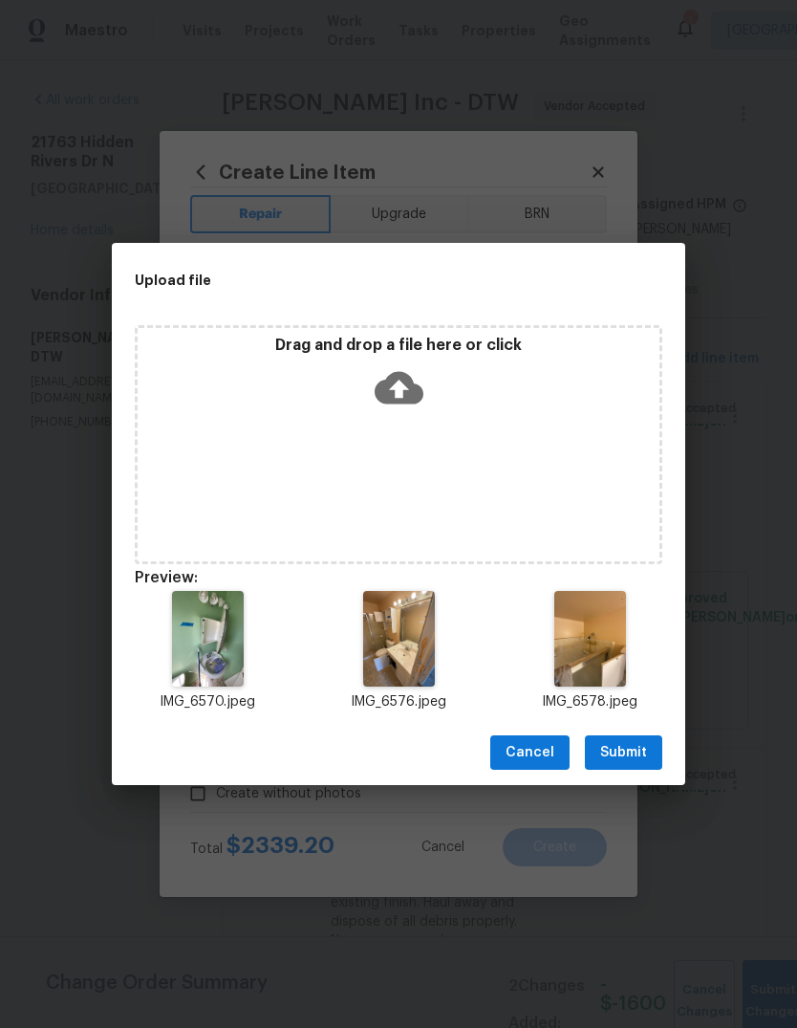
click at [611, 759] on span "Submit" at bounding box center [624, 753] width 47 height 24
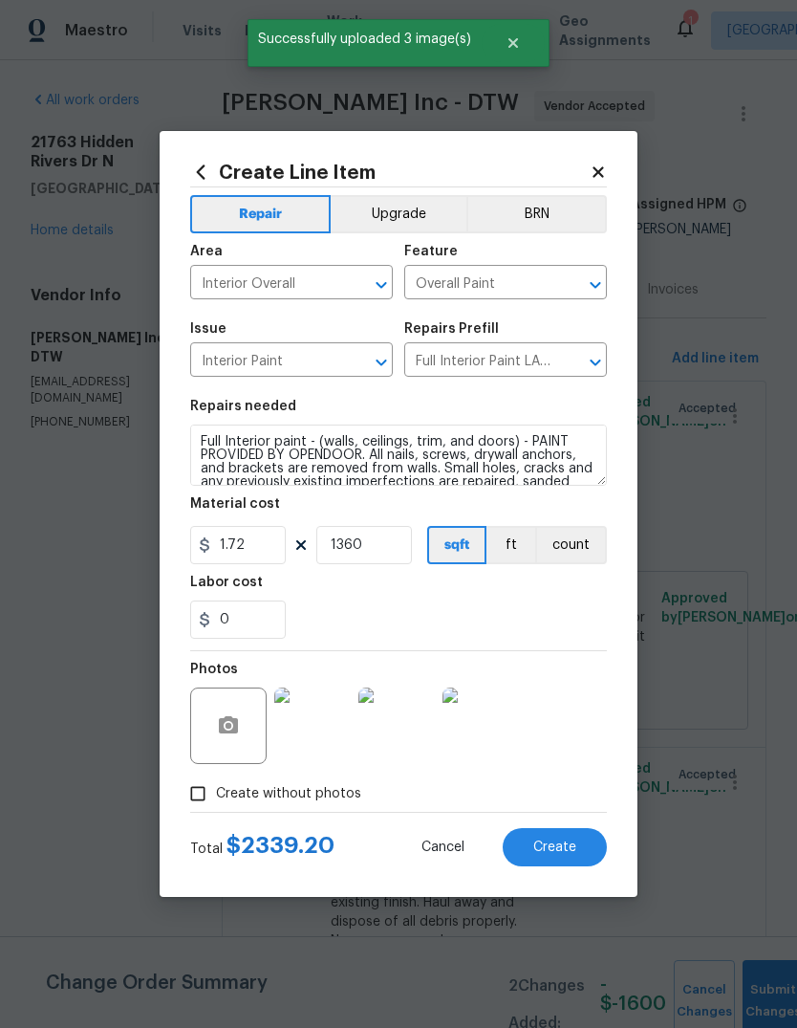
click at [557, 839] on button "Create" at bounding box center [555, 847] width 104 height 38
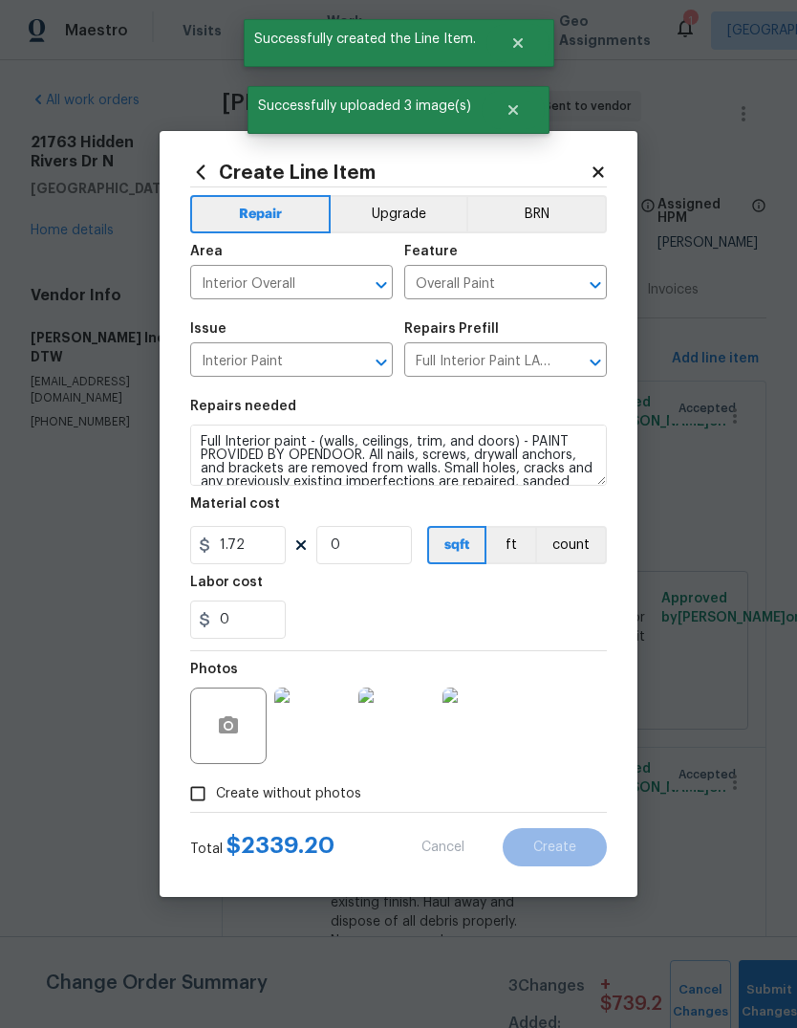
scroll to position [0, 0]
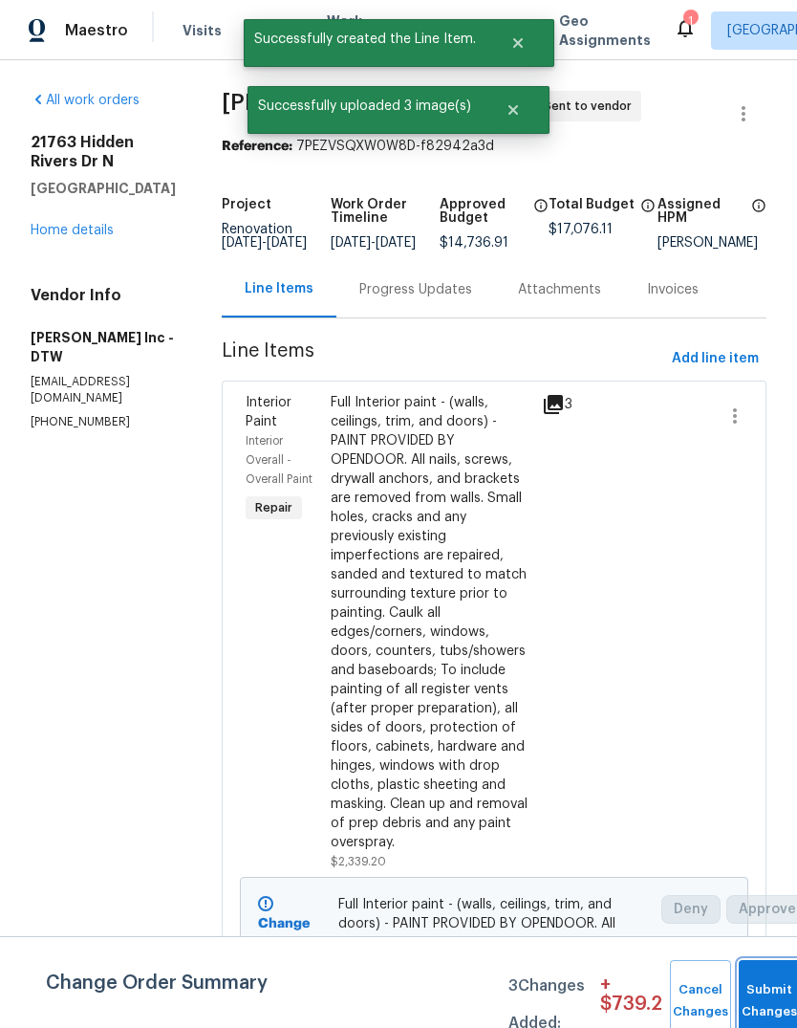
click at [763, 967] on button "Submit Changes" at bounding box center [769, 1001] width 61 height 82
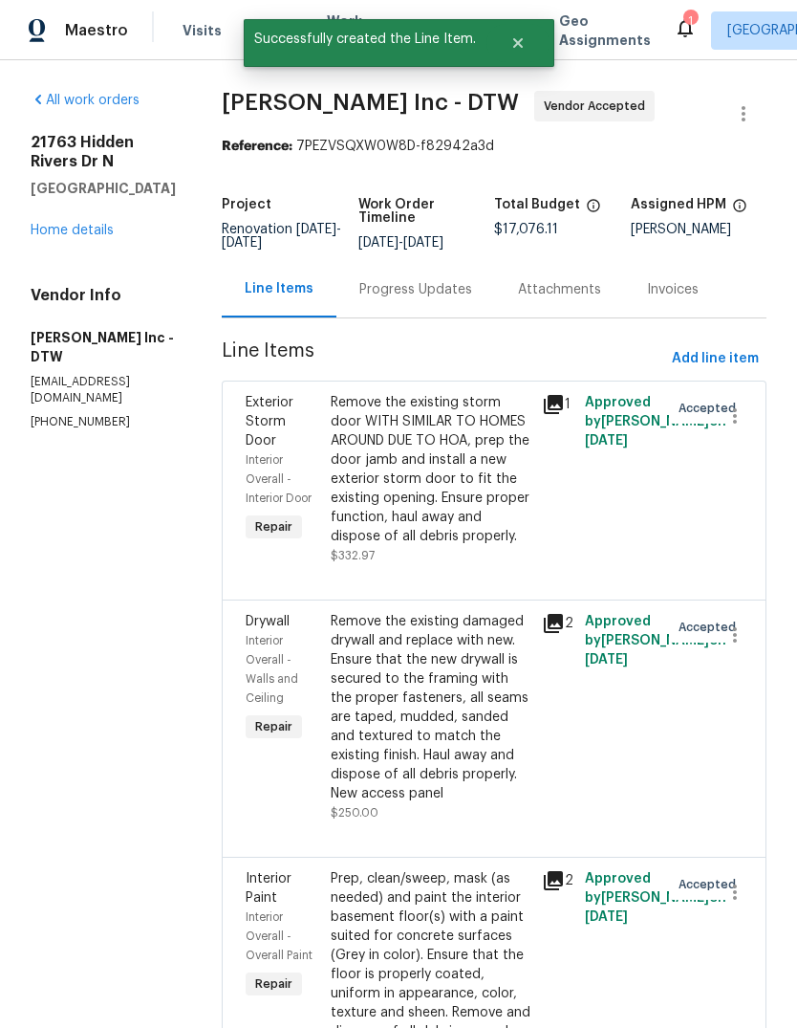
click at [55, 224] on link "Home details" at bounding box center [72, 230] width 83 height 13
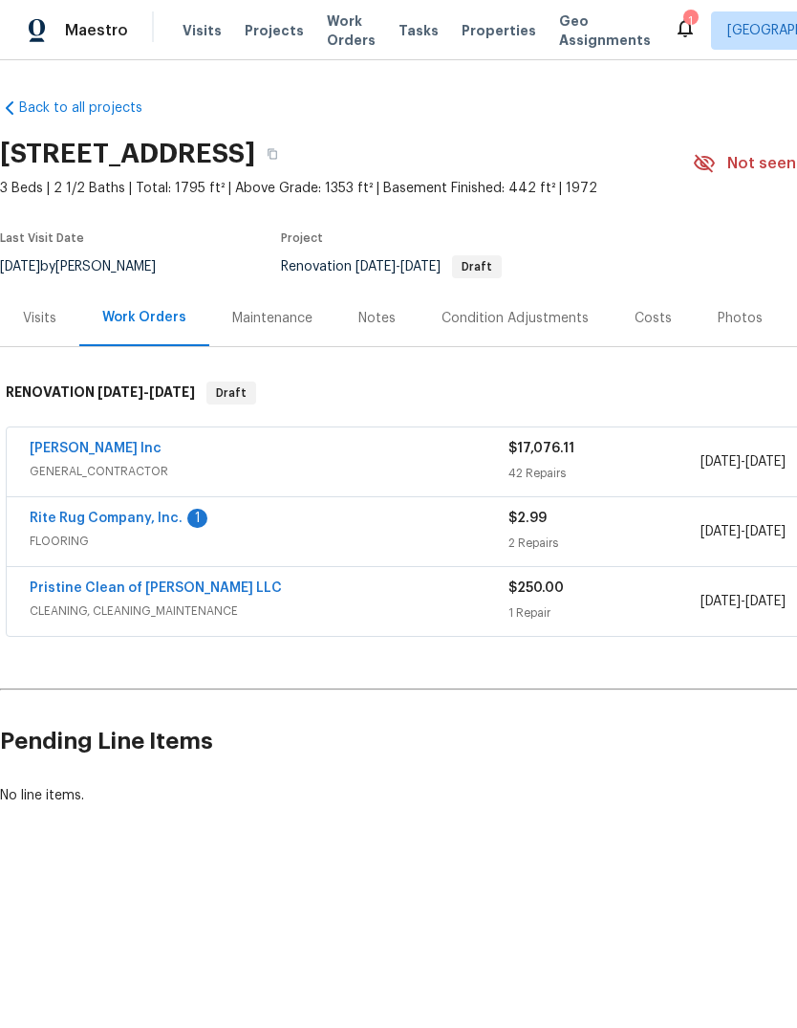
click at [112, 444] on link "[PERSON_NAME] Inc" at bounding box center [96, 448] width 132 height 13
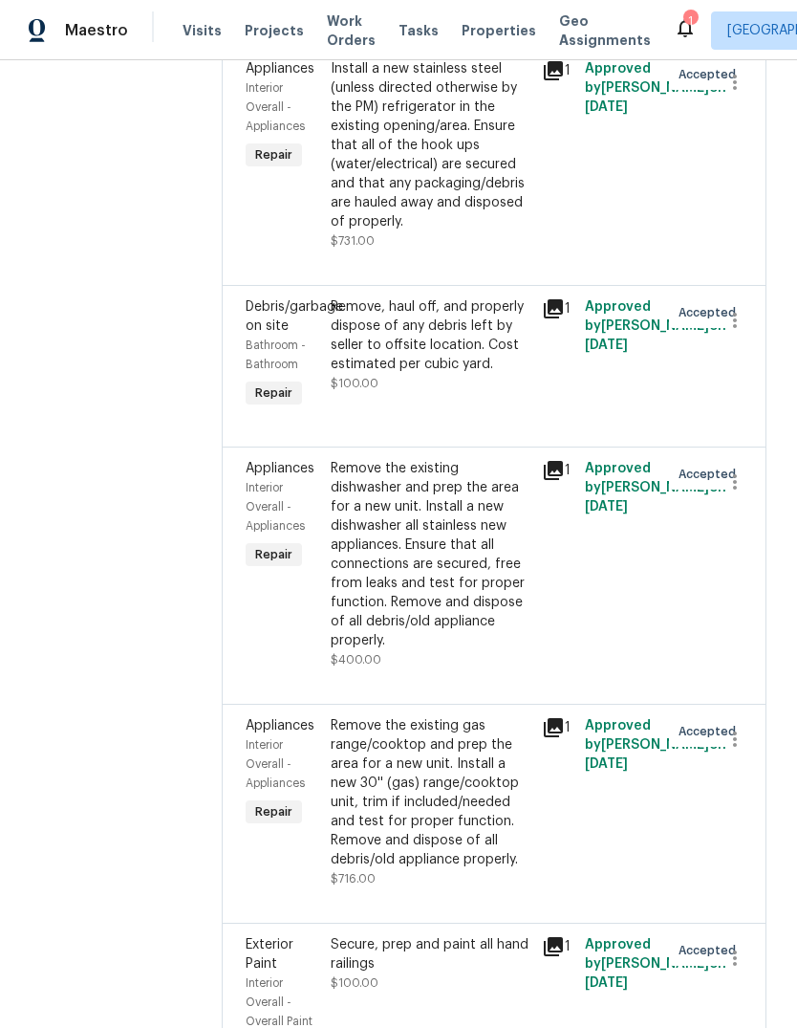
scroll to position [6208, 0]
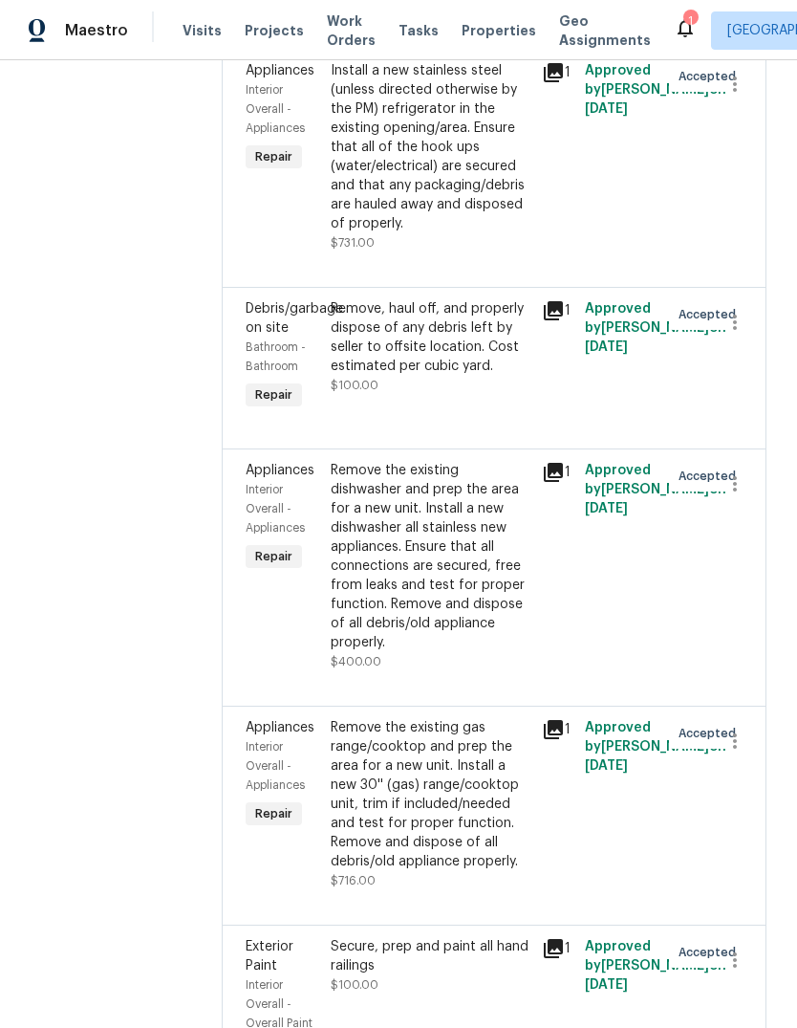
click at [561, 739] on icon at bounding box center [553, 729] width 19 height 19
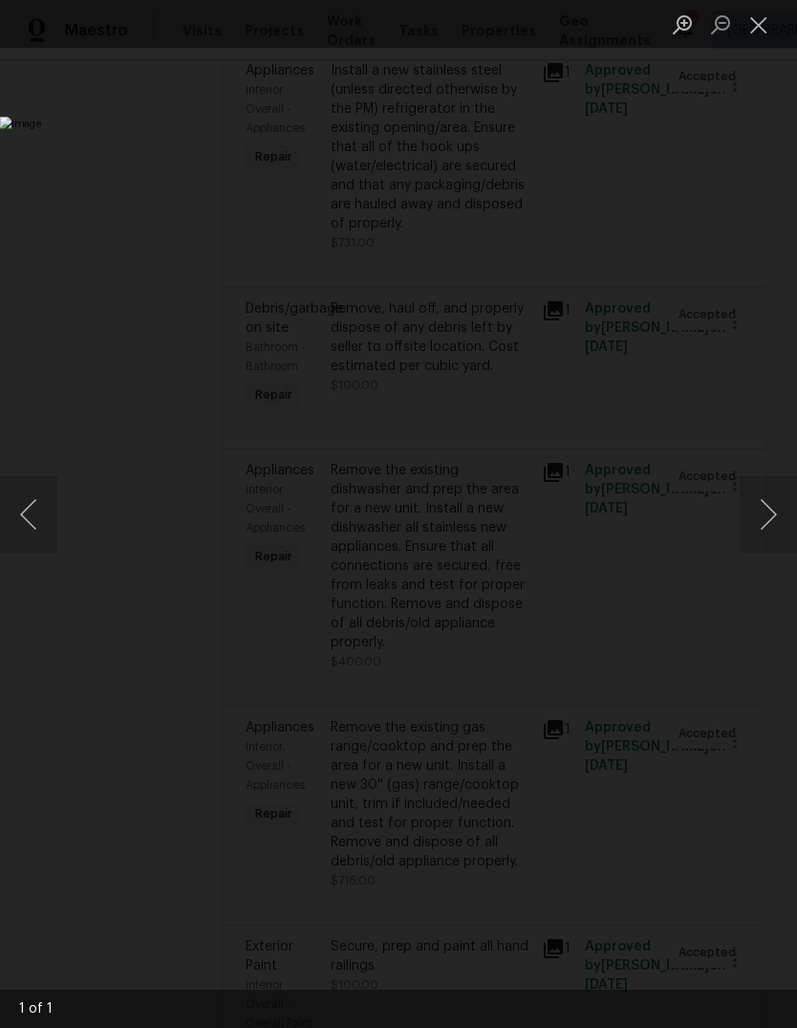
click at [768, 19] on button "Close lightbox" at bounding box center [759, 24] width 38 height 33
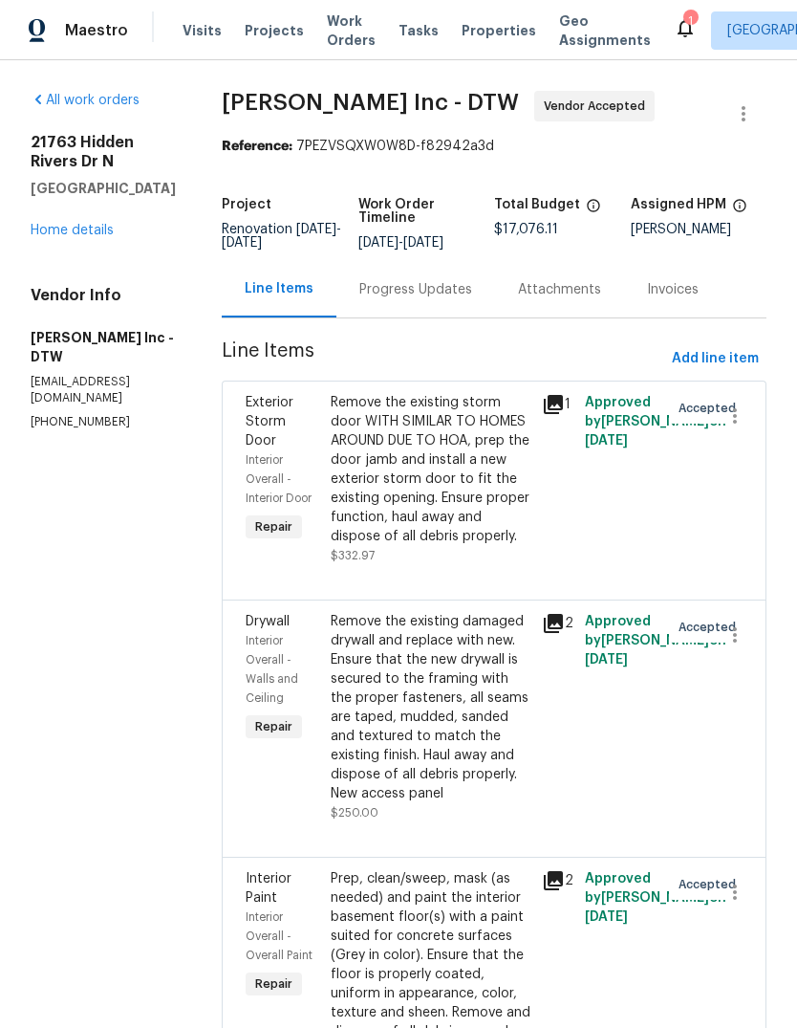
scroll to position [0, 0]
click at [731, 352] on span "Add line item" at bounding box center [715, 359] width 87 height 24
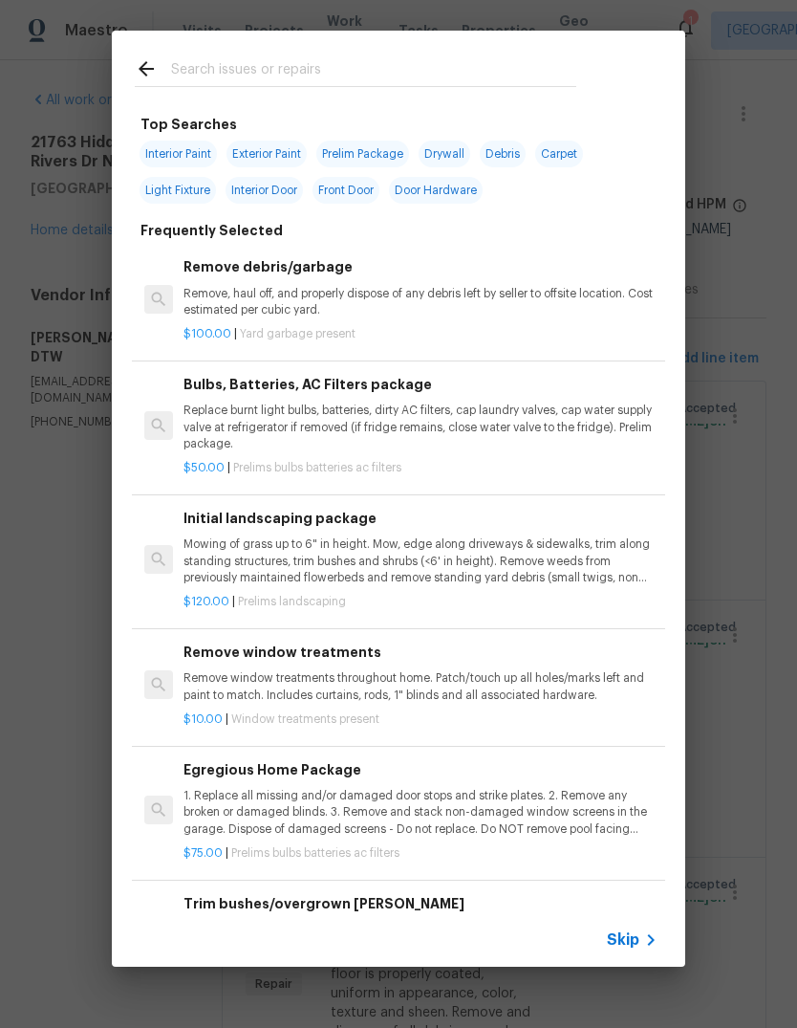
click at [320, 60] on input "text" at bounding box center [373, 71] width 405 height 29
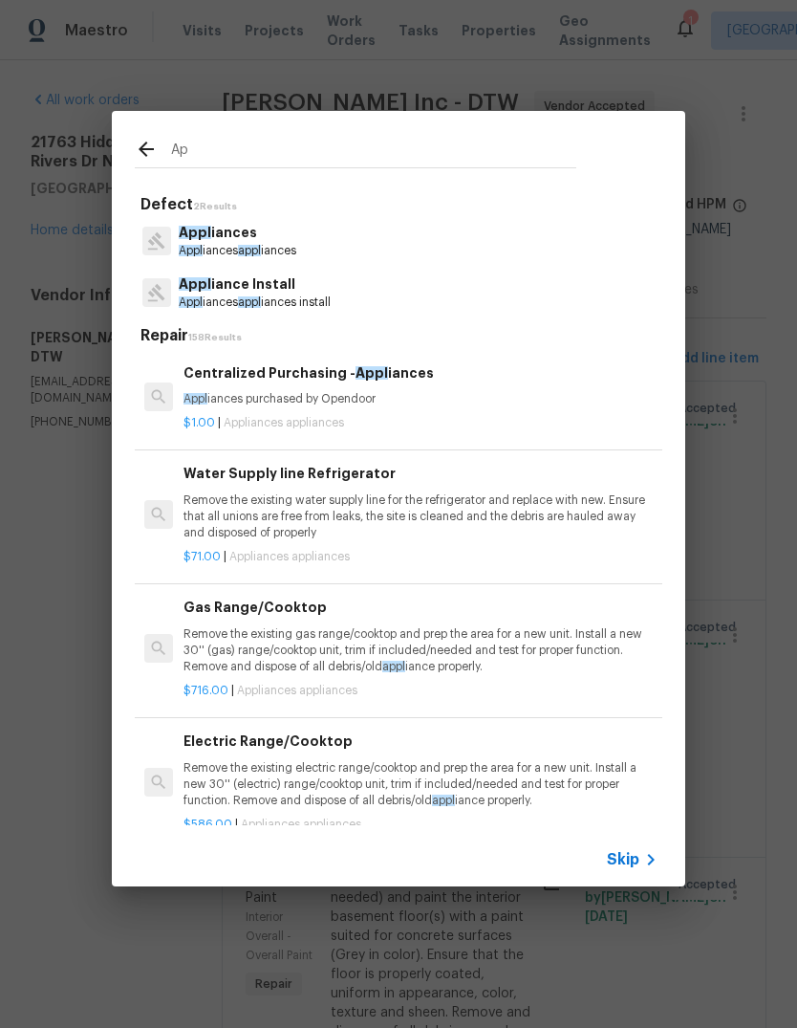
type input "A"
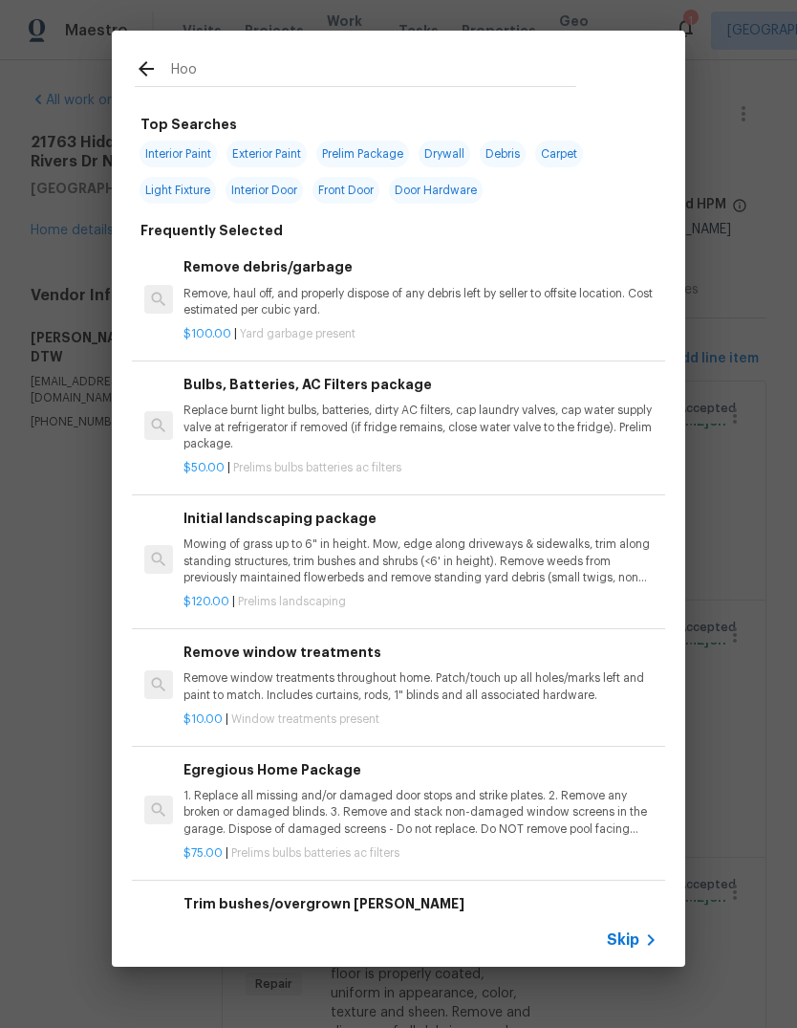
type input "Hood"
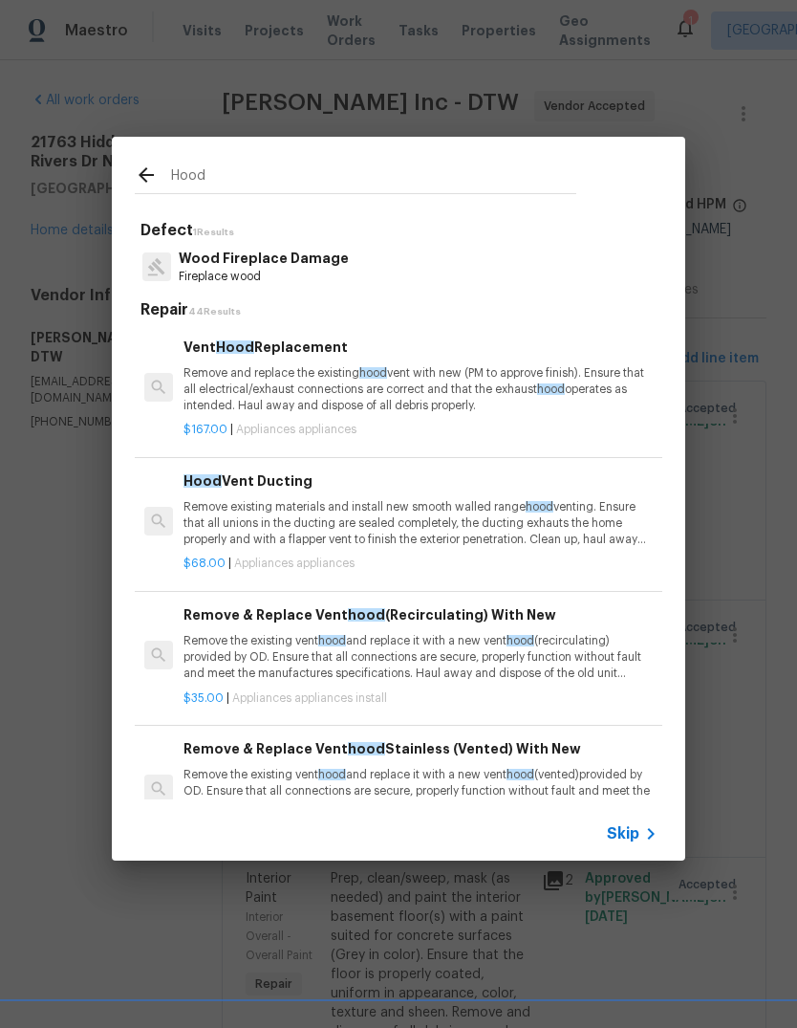
click at [458, 402] on p "Remove and replace the existing hood vent with new (PM to approve finish). Ensu…" at bounding box center [421, 389] width 474 height 49
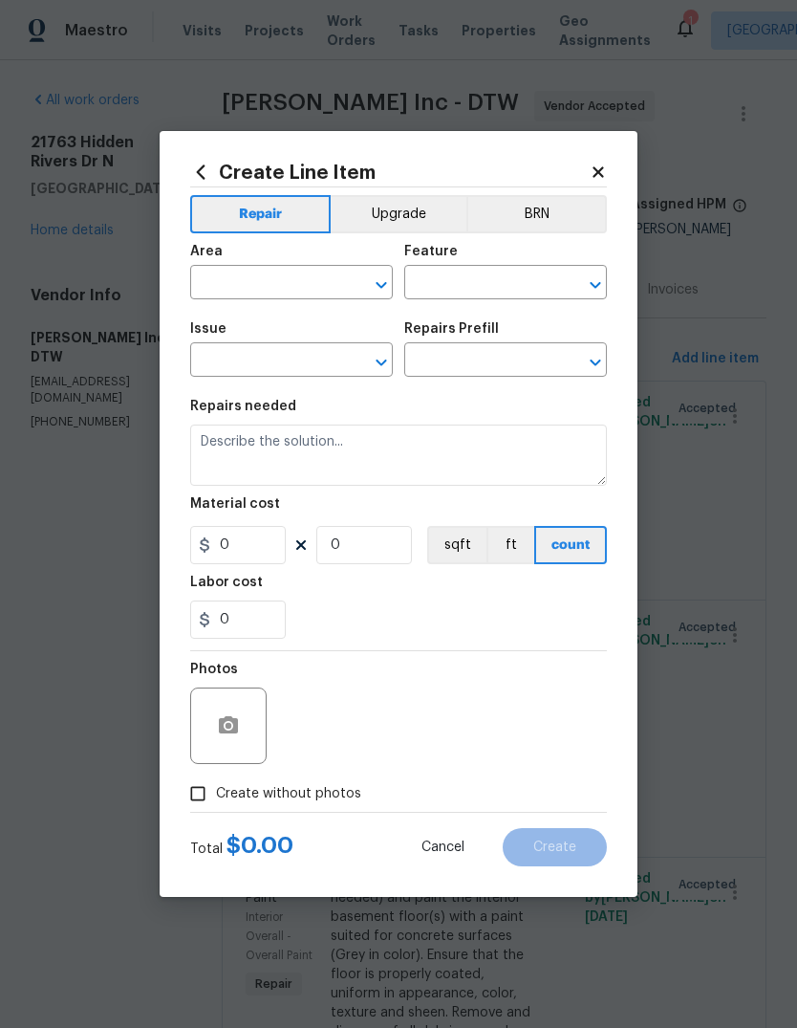
type input "Appliances"
type textarea "Remove and replace the existing hood vent with new (PM to approve finish). Ensu…"
type input "1"
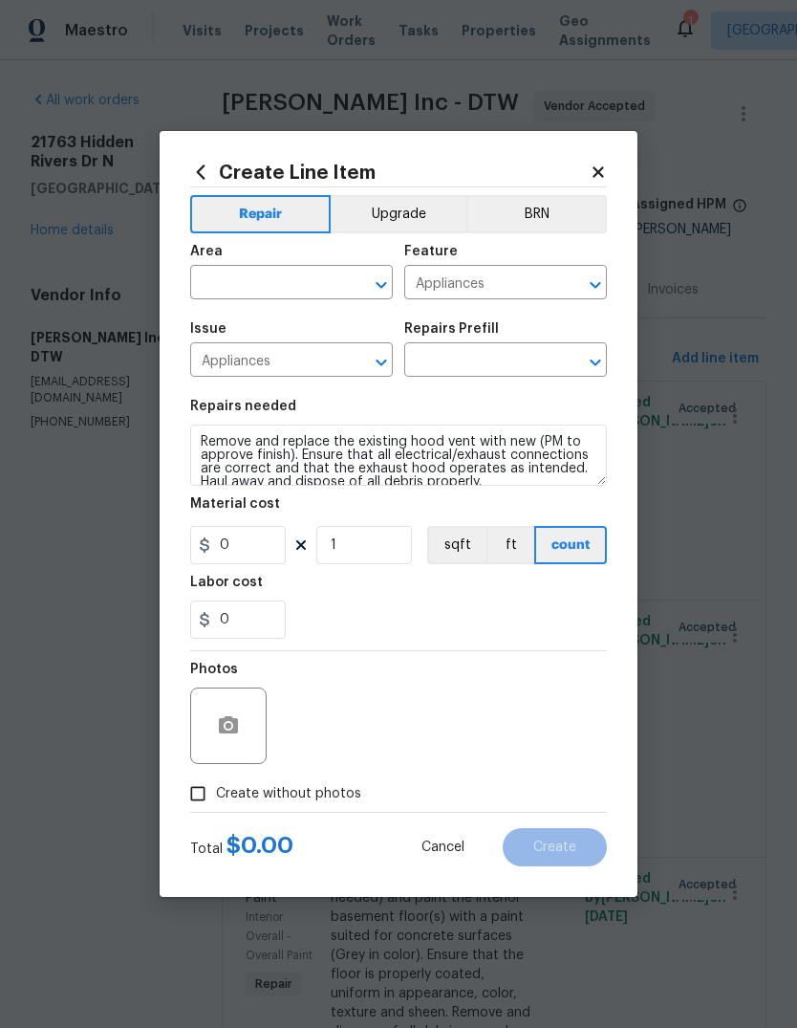
type input "Vent Hood Replacement $167.00"
type input "167"
click at [278, 273] on input "text" at bounding box center [264, 285] width 149 height 30
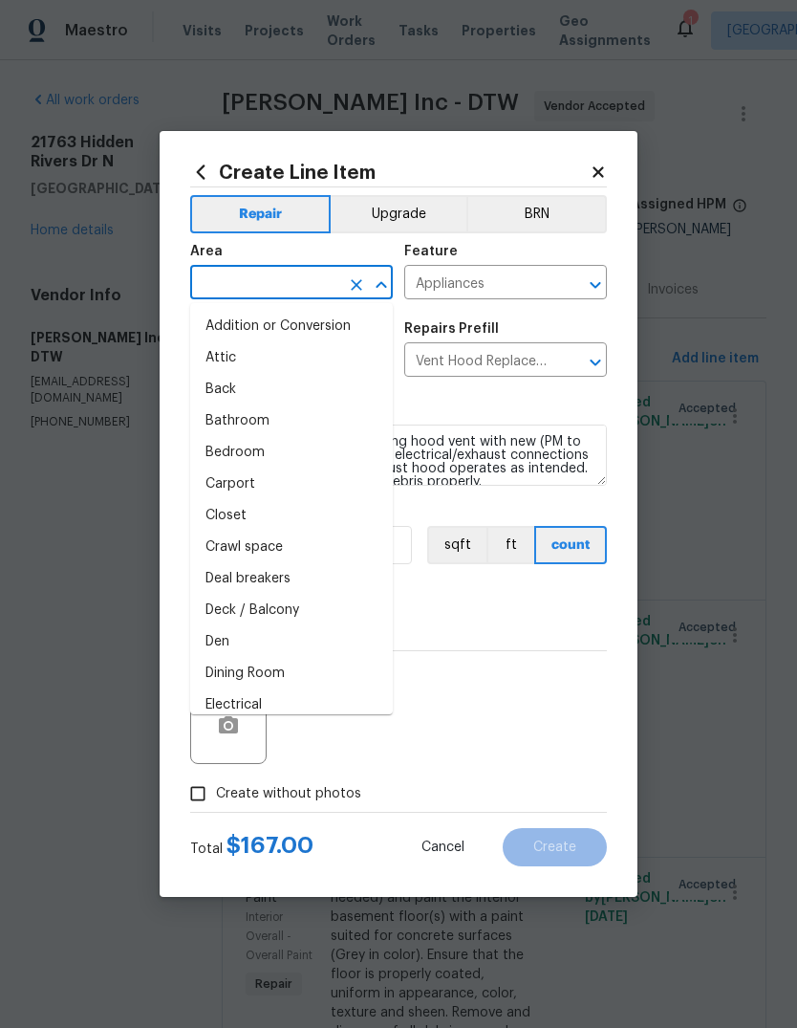
click at [277, 273] on input "text" at bounding box center [264, 285] width 149 height 30
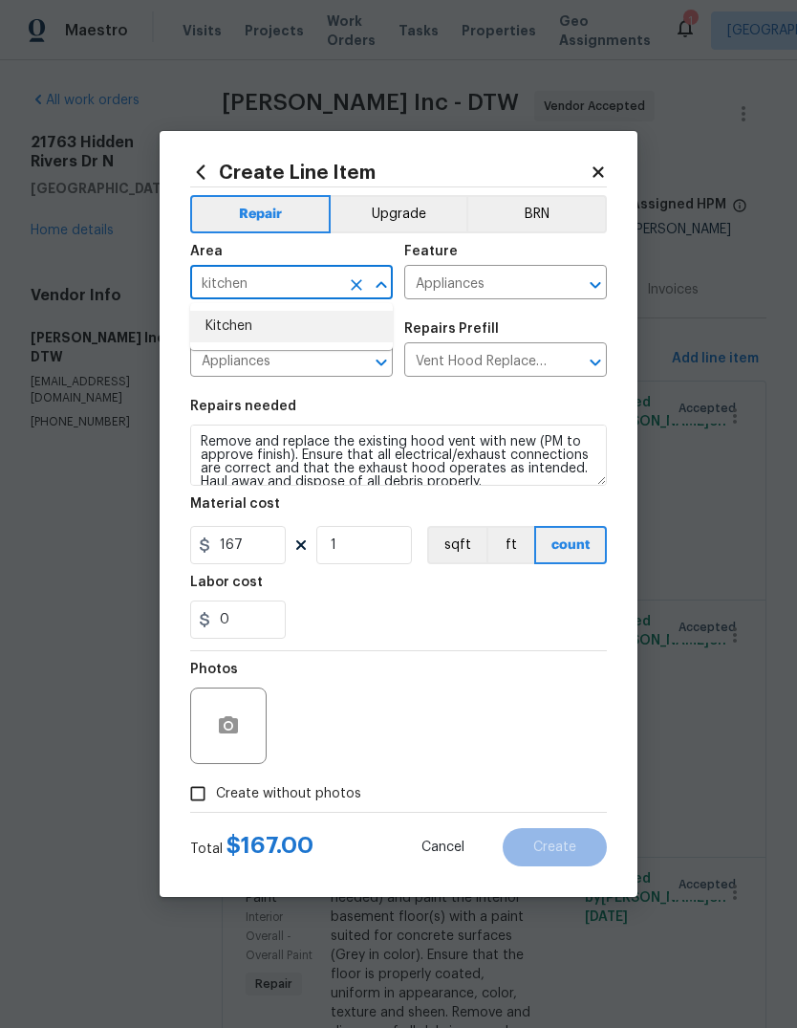
click at [324, 315] on li "Kitchen" at bounding box center [291, 327] width 203 height 32
type input "Kitchen"
click at [527, 602] on div "0" at bounding box center [398, 620] width 417 height 38
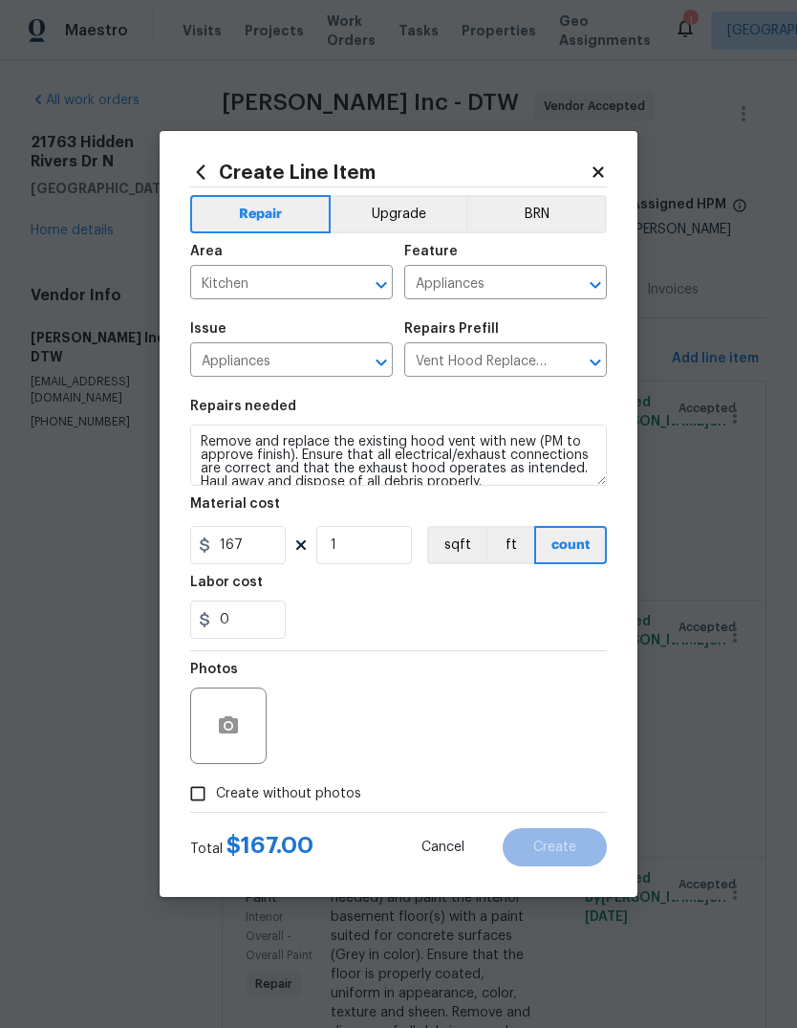
click at [340, 801] on span "Create without photos" at bounding box center [288, 794] width 145 height 20
click at [216, 801] on input "Create without photos" at bounding box center [198, 793] width 36 height 36
click at [337, 791] on span "Create without photos" at bounding box center [288, 794] width 145 height 20
click at [216, 791] on input "Create without photos" at bounding box center [198, 793] width 36 height 36
checkbox input "false"
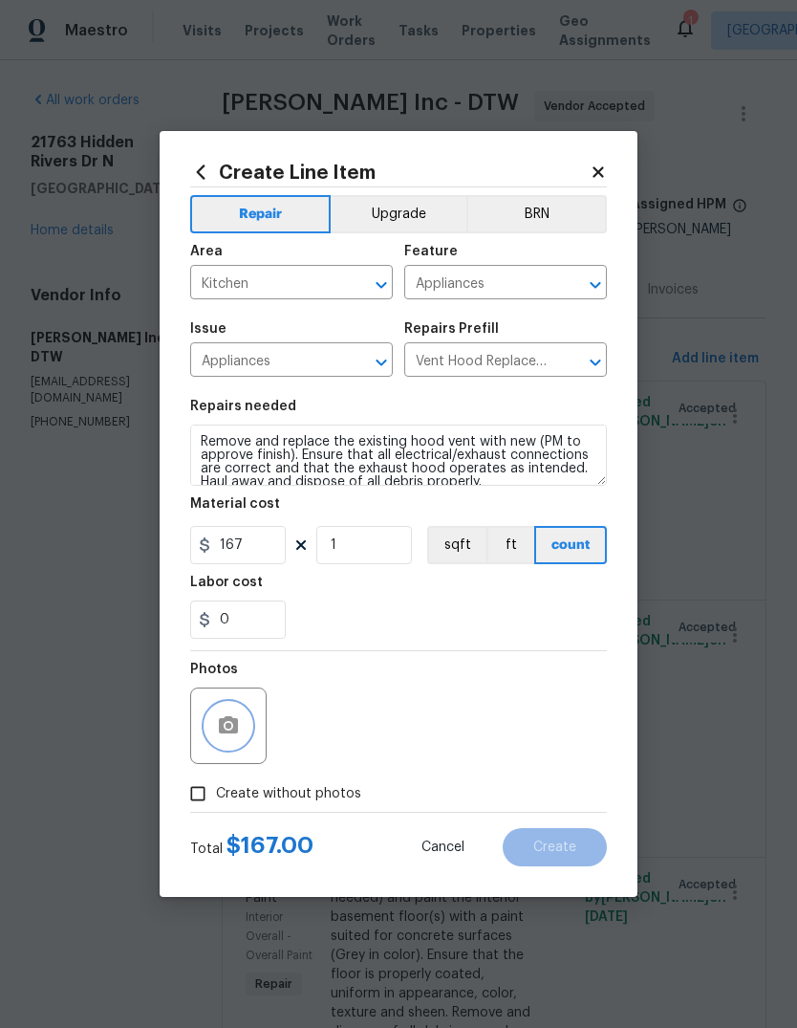
click at [239, 732] on icon "button" at bounding box center [228, 725] width 23 height 23
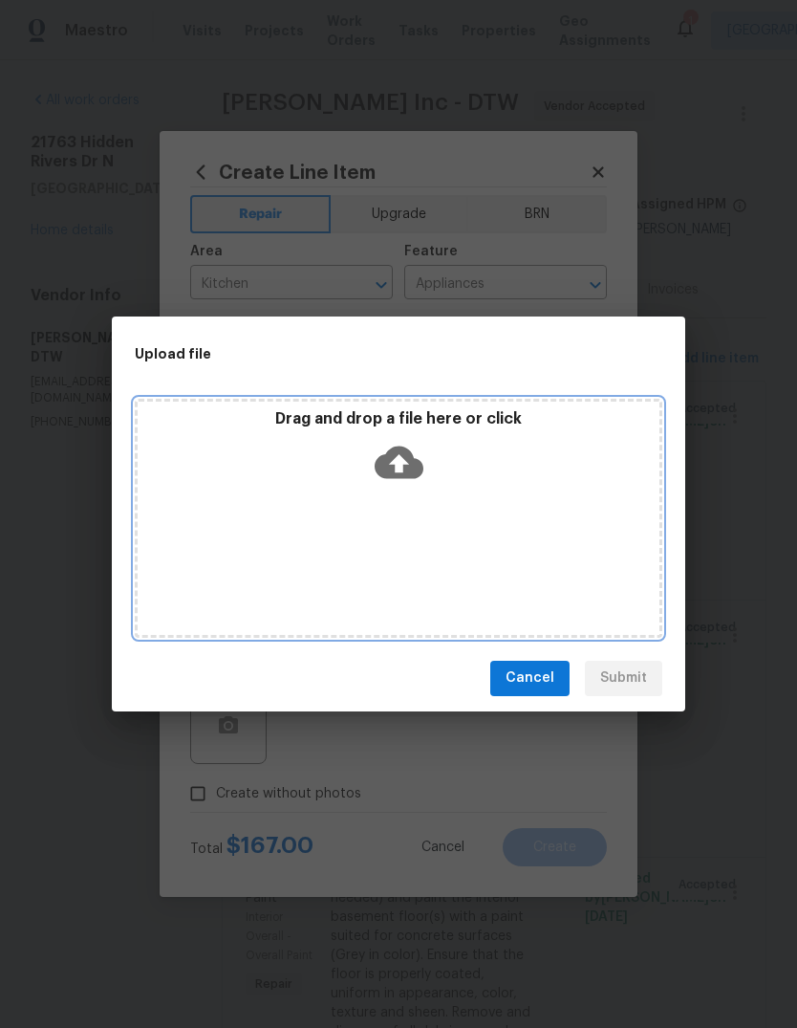
click at [506, 426] on p "Drag and drop a file here or click" at bounding box center [399, 419] width 522 height 20
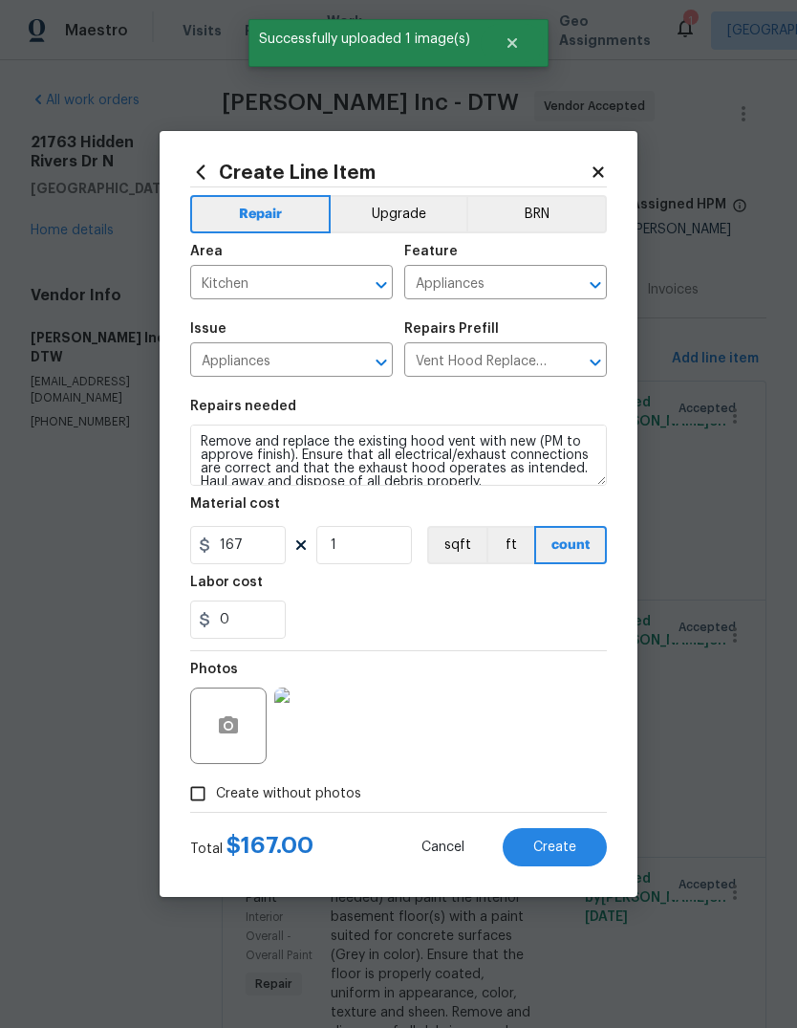
click at [577, 850] on button "Create" at bounding box center [555, 847] width 104 height 38
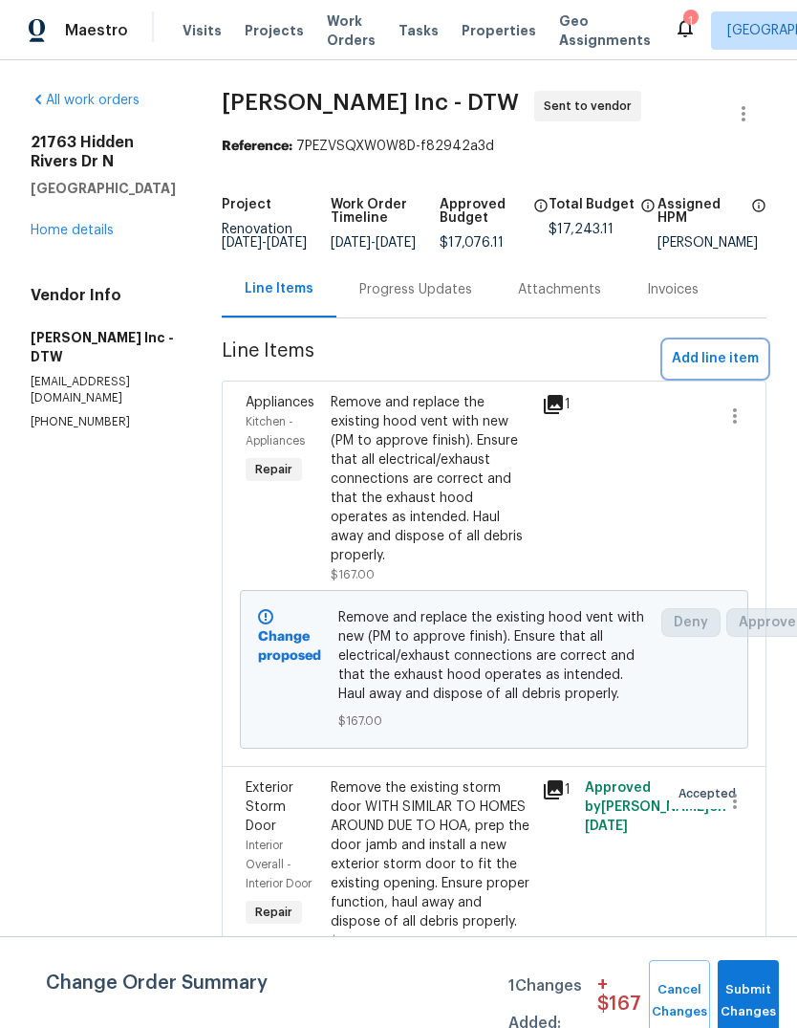
click at [714, 368] on span "Add line item" at bounding box center [715, 359] width 87 height 24
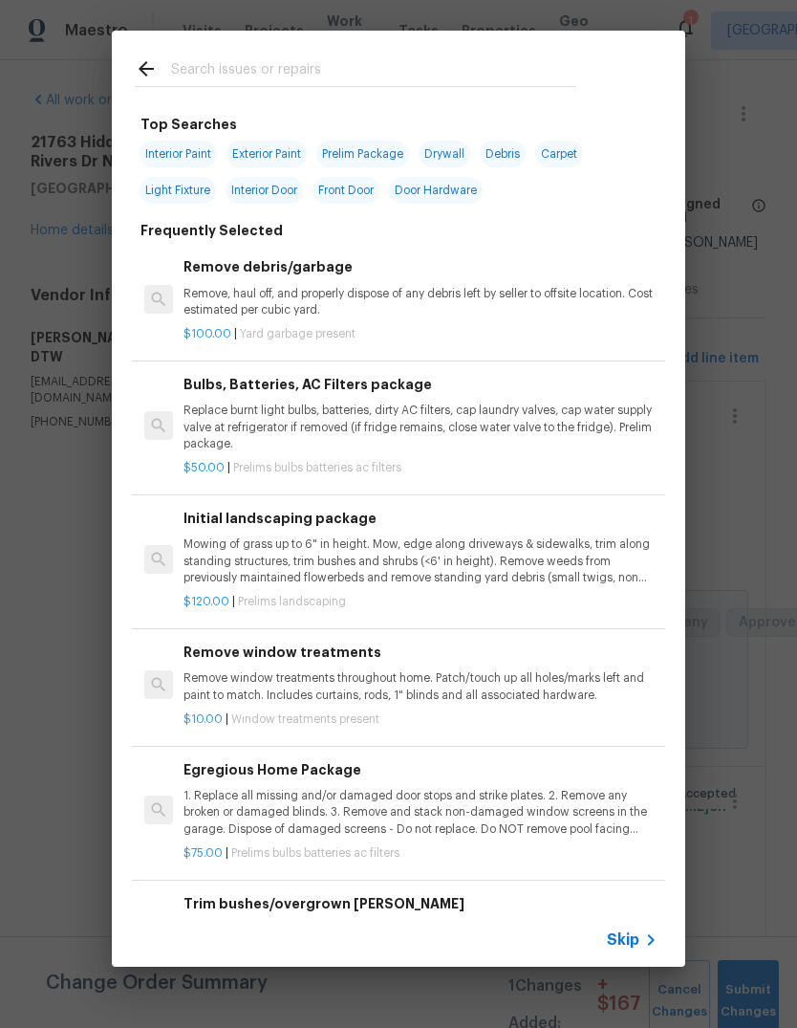
click at [457, 51] on div at bounding box center [356, 69] width 488 height 76
click at [471, 59] on input "text" at bounding box center [373, 71] width 405 height 29
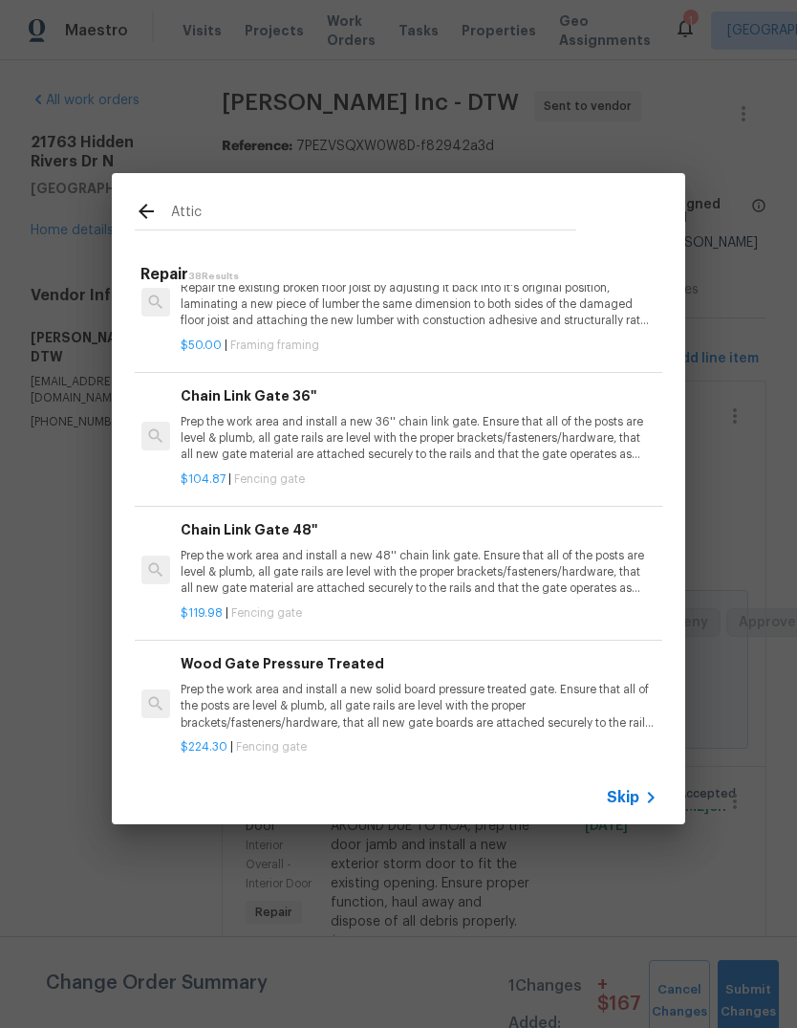
scroll to position [4401, 3]
type input "Attic"
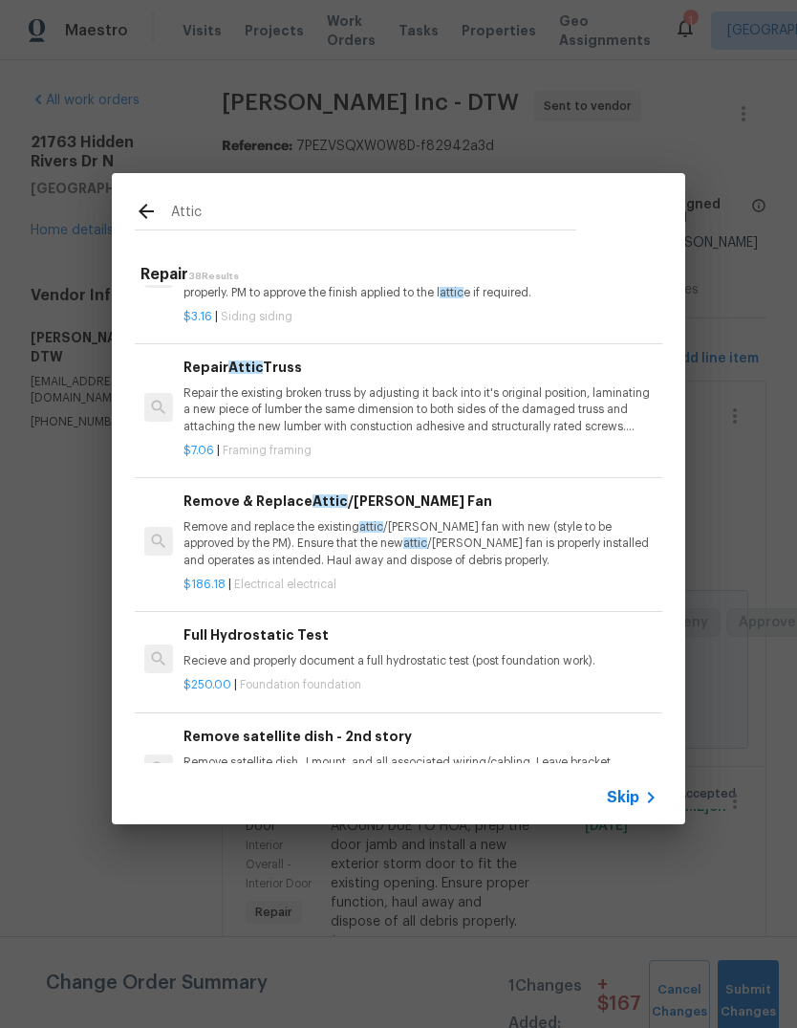
scroll to position [211, 0]
click at [526, 417] on p "Repair the existing broken truss by adjusting it back into it's original positi…" at bounding box center [421, 409] width 474 height 49
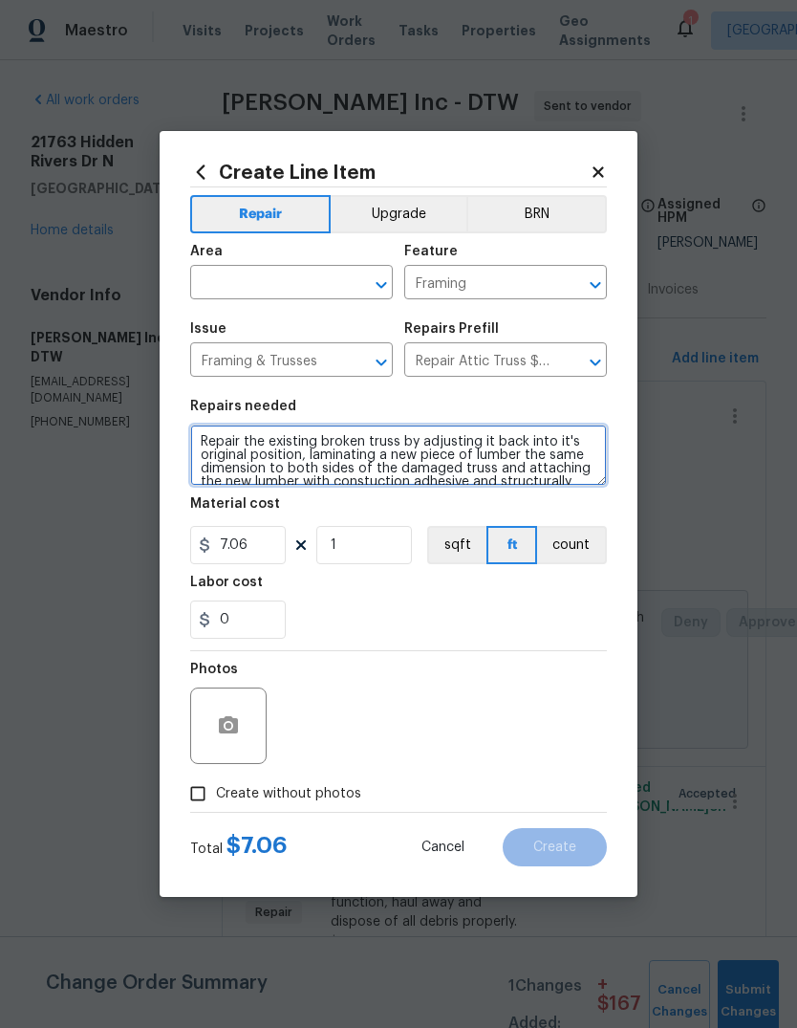
click at [494, 450] on textarea "Repair the existing broken truss by adjusting it back into it's original positi…" at bounding box center [398, 455] width 417 height 61
click at [493, 449] on textarea "Repair the existing broken truss by adjusting it back into it's original positi…" at bounding box center [398, 455] width 417 height 61
click at [490, 462] on textarea "Repair the existing broken truss by adjusting it back into it's original positi…" at bounding box center [398, 455] width 417 height 61
click at [486, 466] on textarea "Repair the existing broken truss by adjusting it back into it's original positi…" at bounding box center [398, 455] width 417 height 61
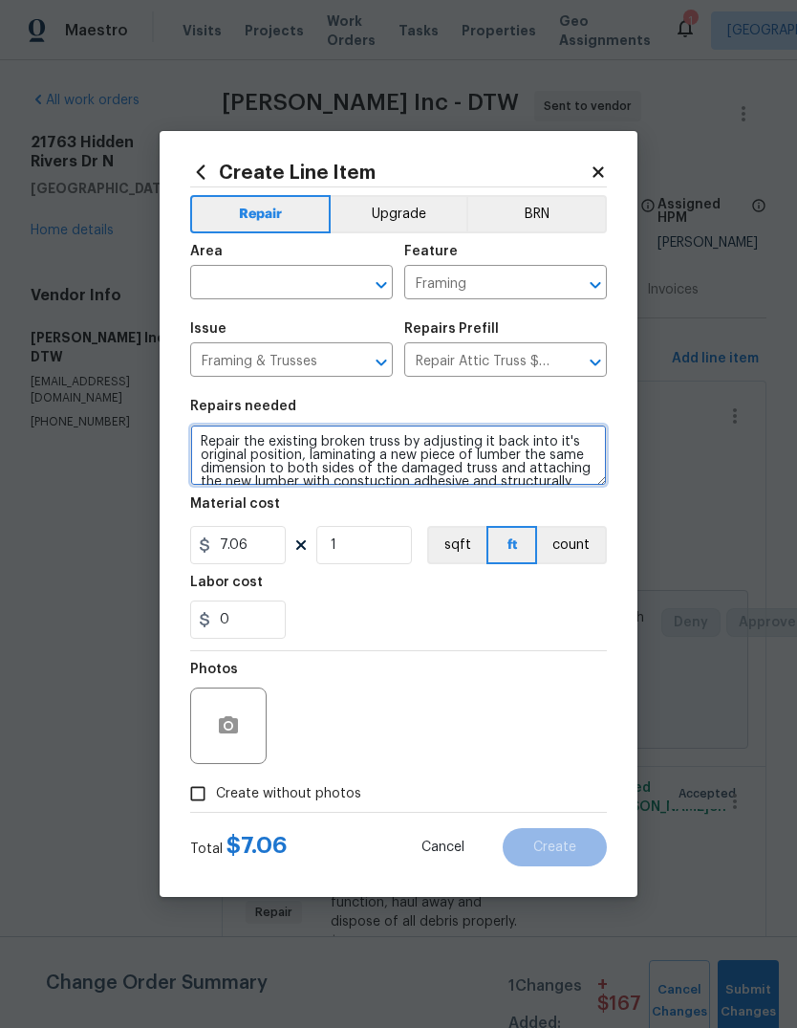
click at [485, 465] on textarea "Repair the existing broken truss by adjusting it back into it's original positi…" at bounding box center [398, 455] width 417 height 61
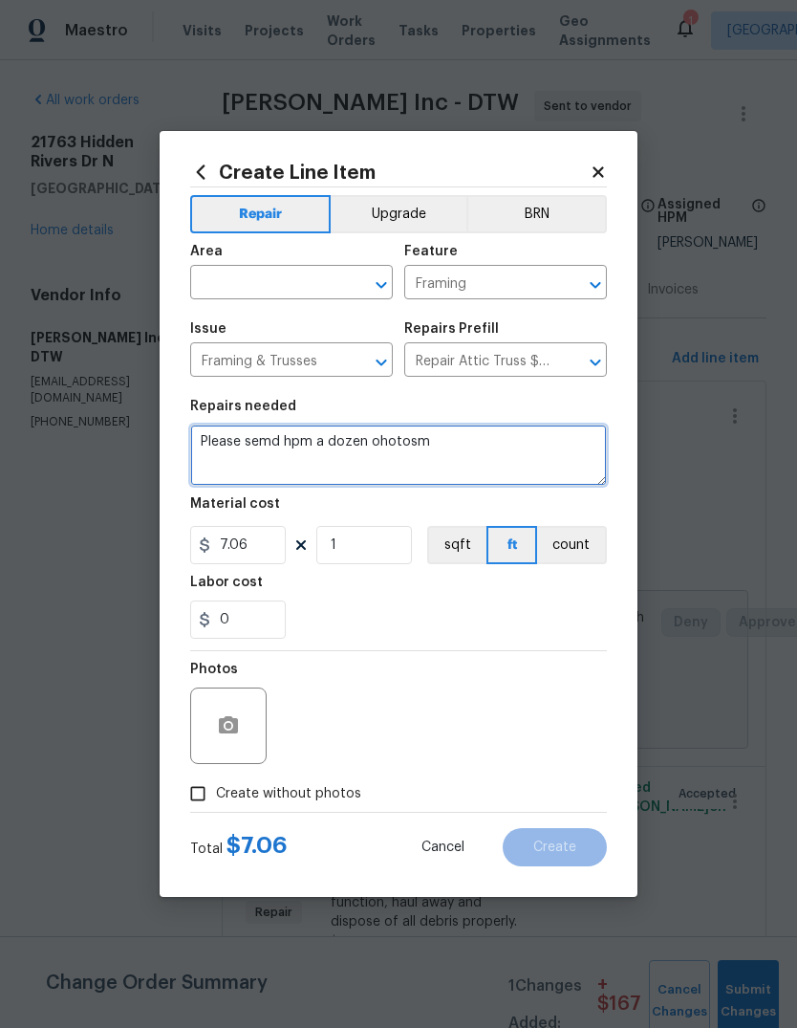
type textarea "Please semd hpm a dozen ohotosm"
click at [494, 463] on textarea "Please semd hpm a dozen ohotosm" at bounding box center [398, 455] width 417 height 61
type input "7"
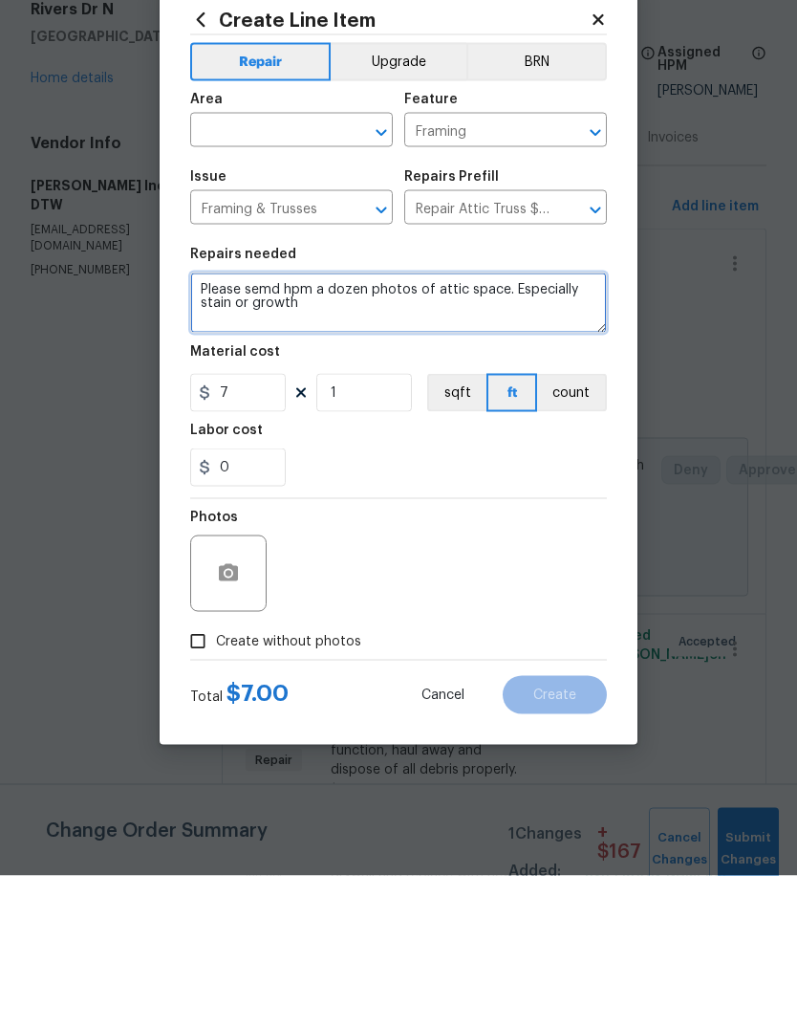
type textarea "Please semd hpm a dozen photos of attic space. Especially stain or growth"
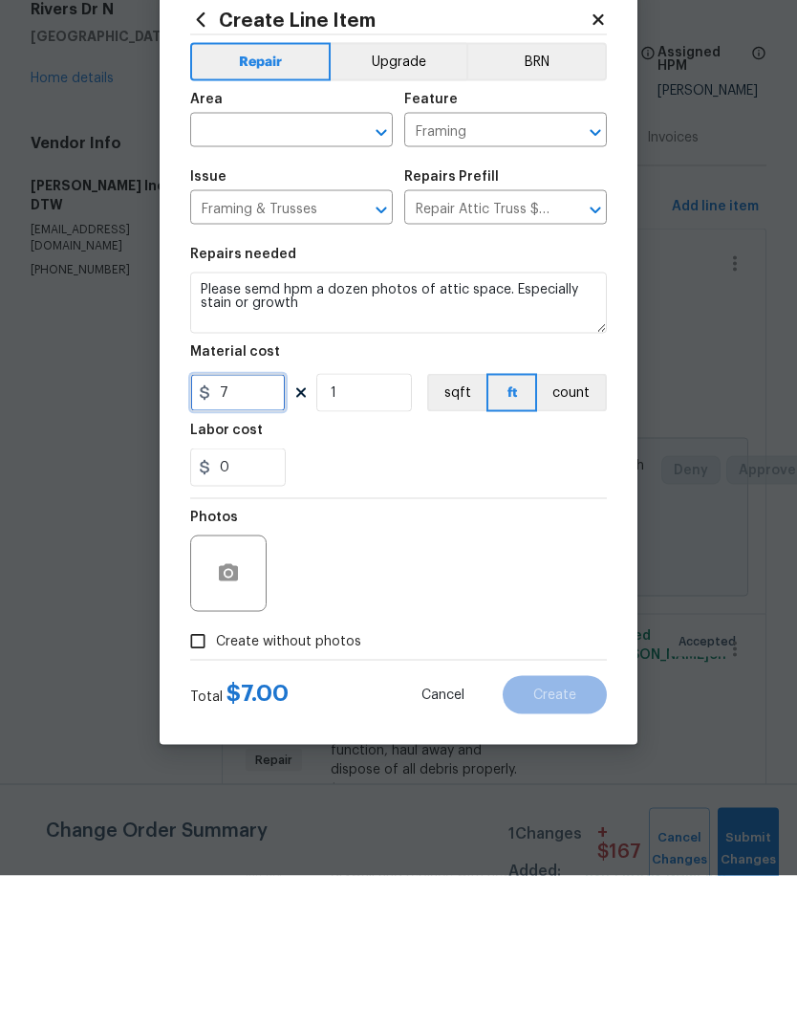
click at [238, 526] on input "7" at bounding box center [238, 545] width 96 height 38
type input "50"
click at [506, 651] on div "Photos" at bounding box center [398, 713] width 417 height 124
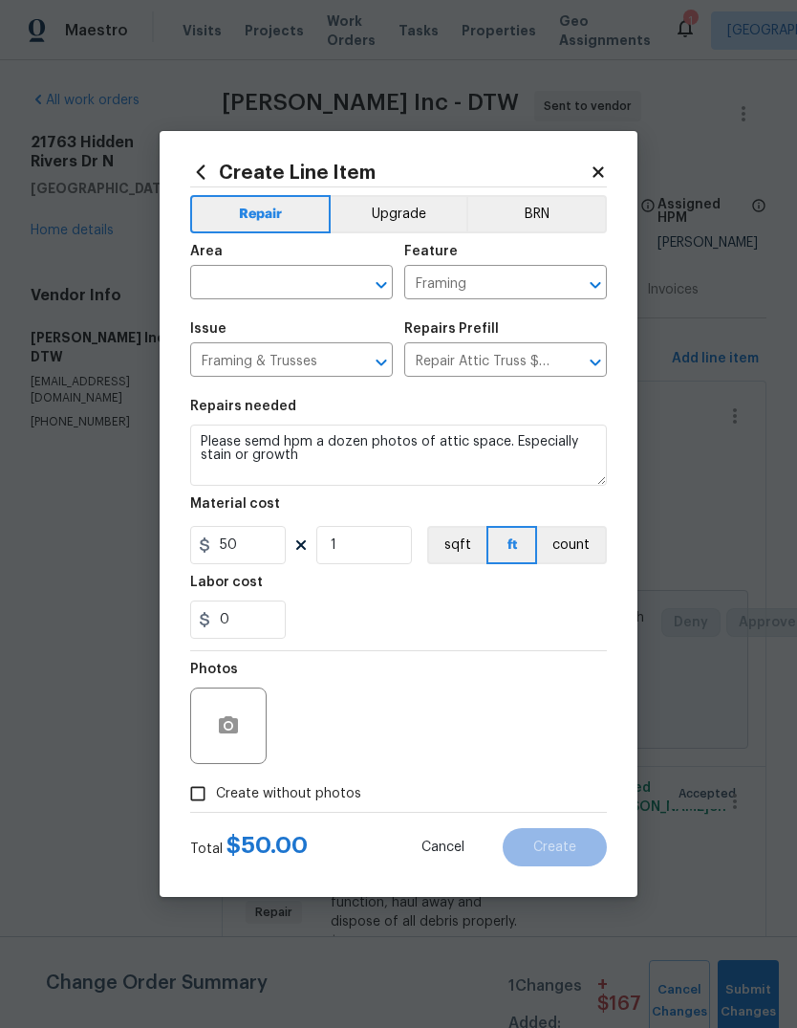
click at [346, 796] on span "Create without photos" at bounding box center [288, 794] width 145 height 20
click at [216, 796] on input "Create without photos" at bounding box center [198, 793] width 36 height 36
checkbox input "true"
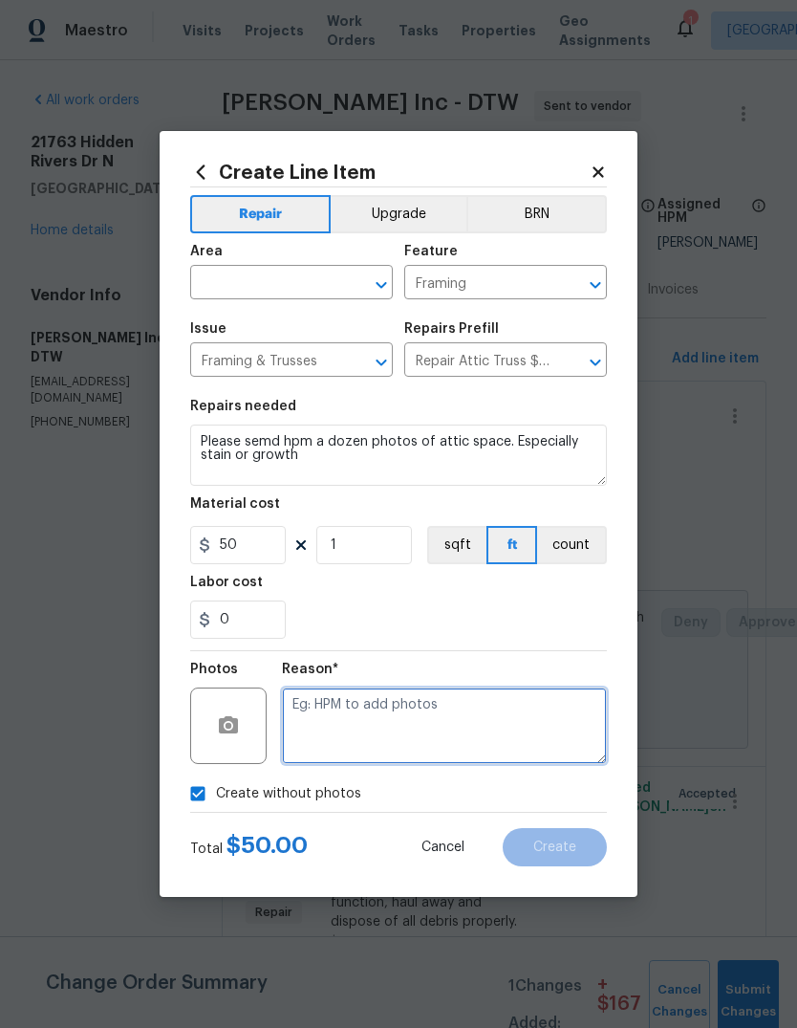
click at [435, 716] on textarea at bounding box center [444, 726] width 325 height 76
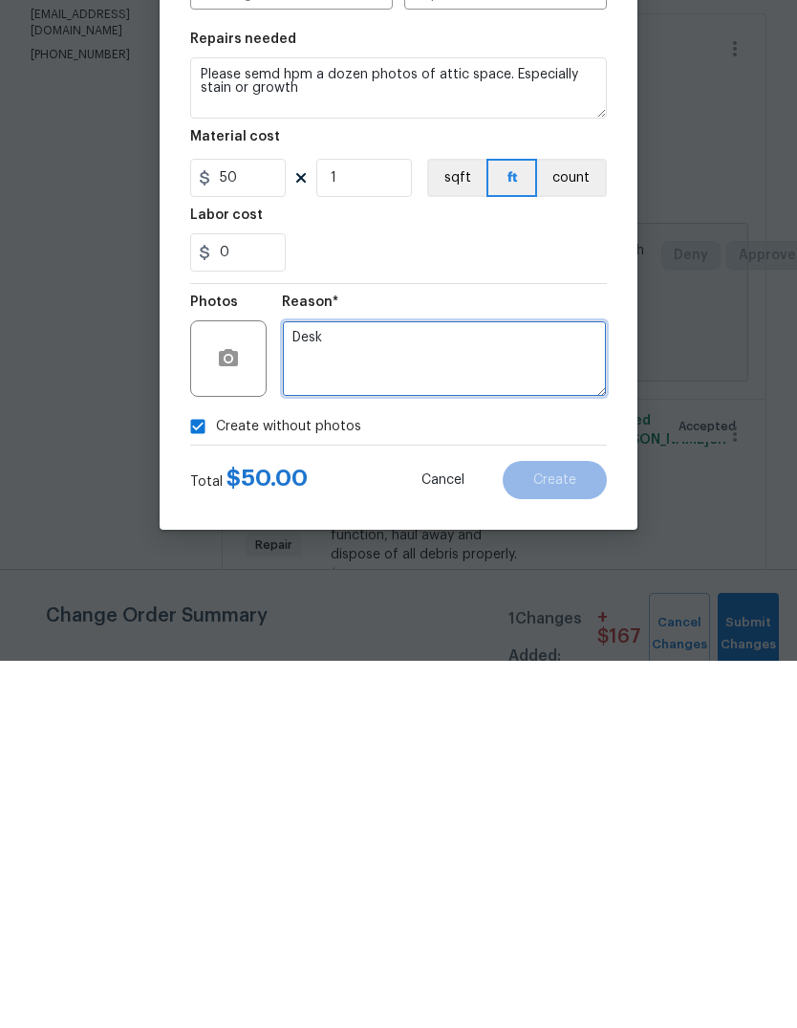
type textarea "Desk"
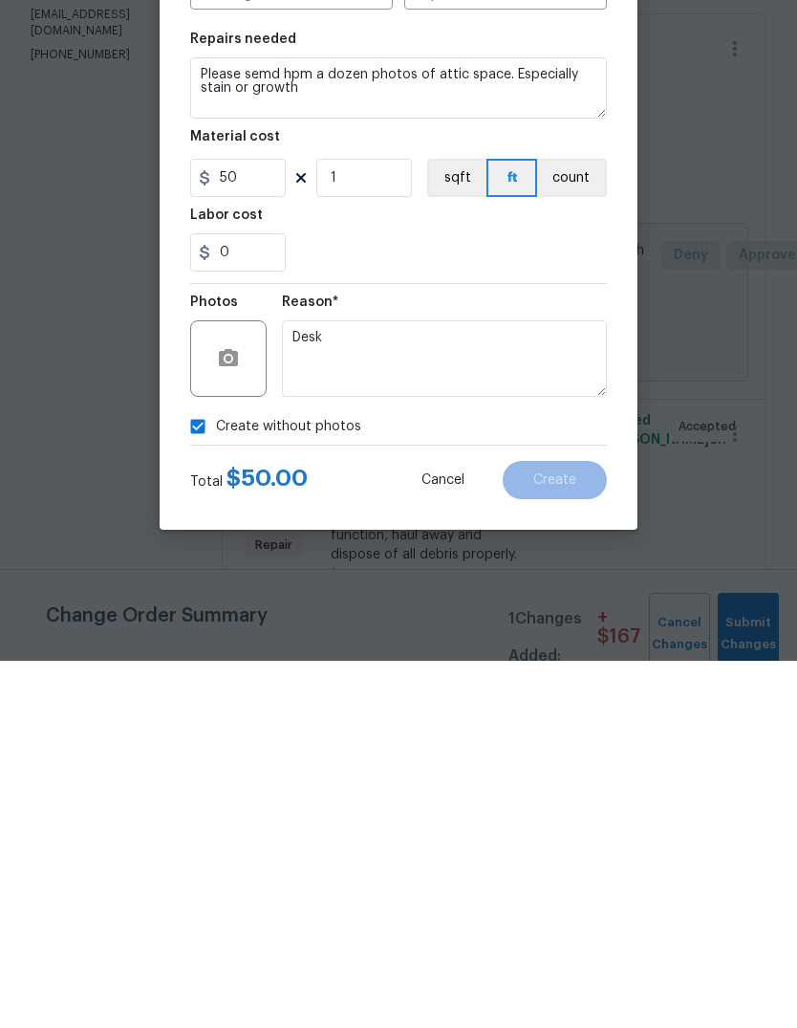
click at [554, 601] on div "0" at bounding box center [398, 620] width 417 height 38
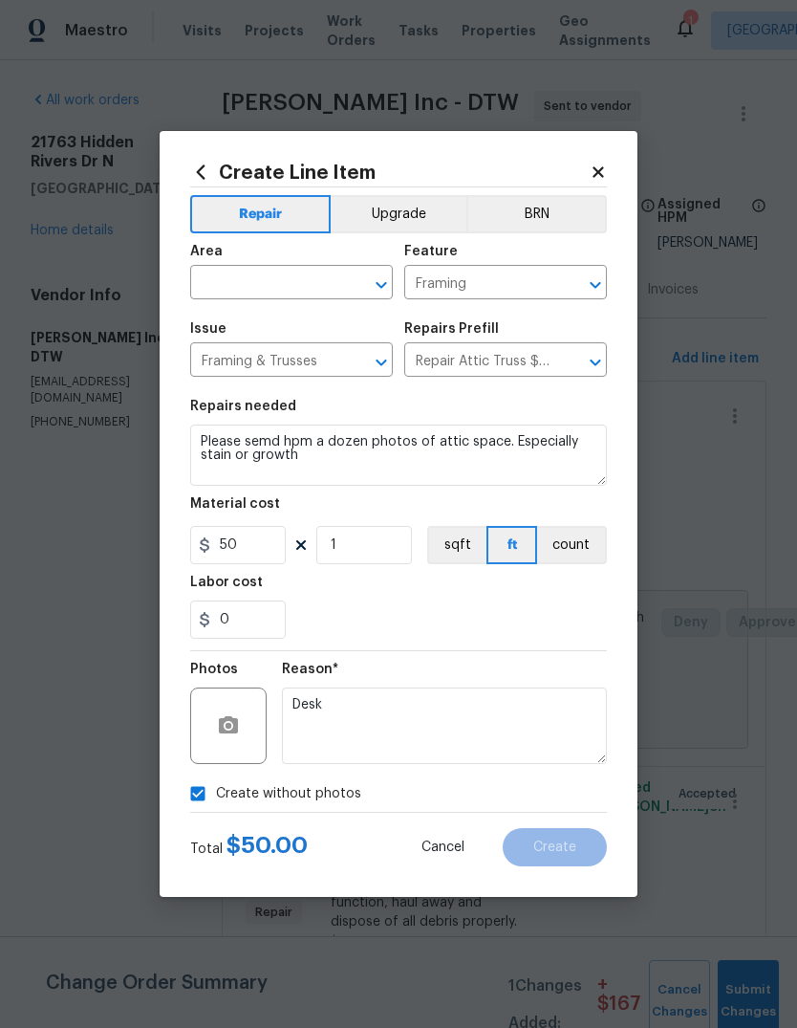
click at [295, 275] on input "text" at bounding box center [264, 285] width 149 height 30
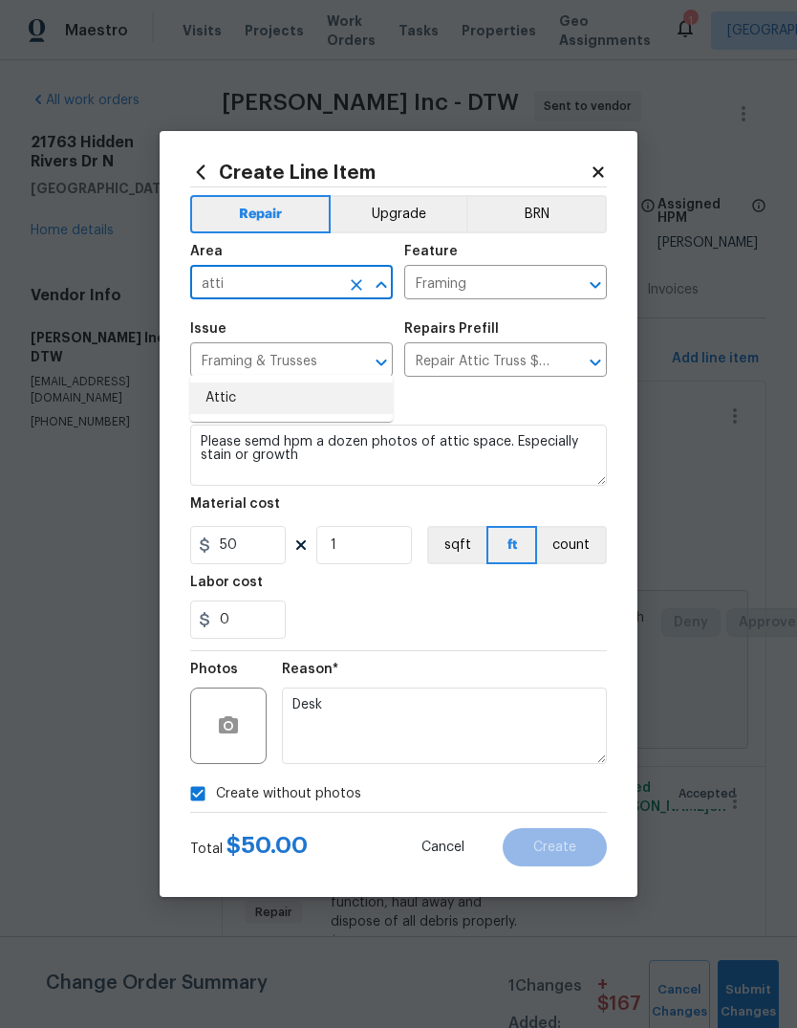
click at [322, 382] on li "Attic" at bounding box center [291, 398] width 203 height 32
type input "Attic"
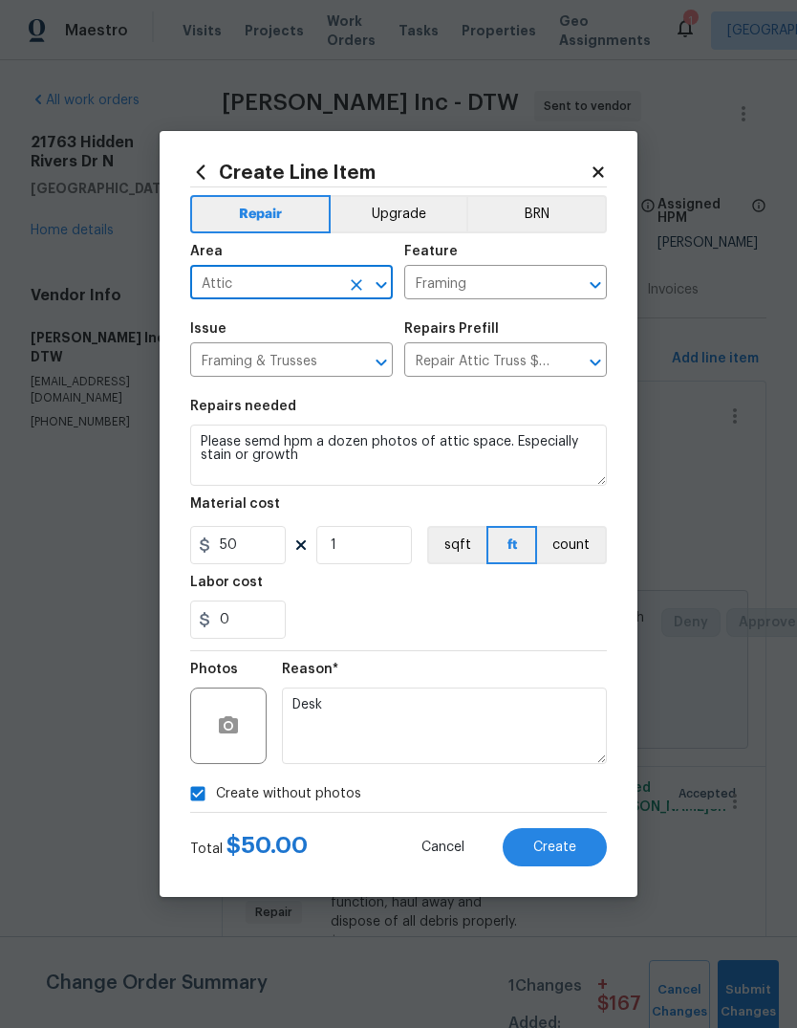
click at [539, 626] on div "0" at bounding box center [398, 620] width 417 height 38
click at [587, 821] on div "Total $ 50.00 Cancel Create" at bounding box center [398, 840] width 417 height 54
click at [586, 842] on button "Create" at bounding box center [555, 847] width 104 height 38
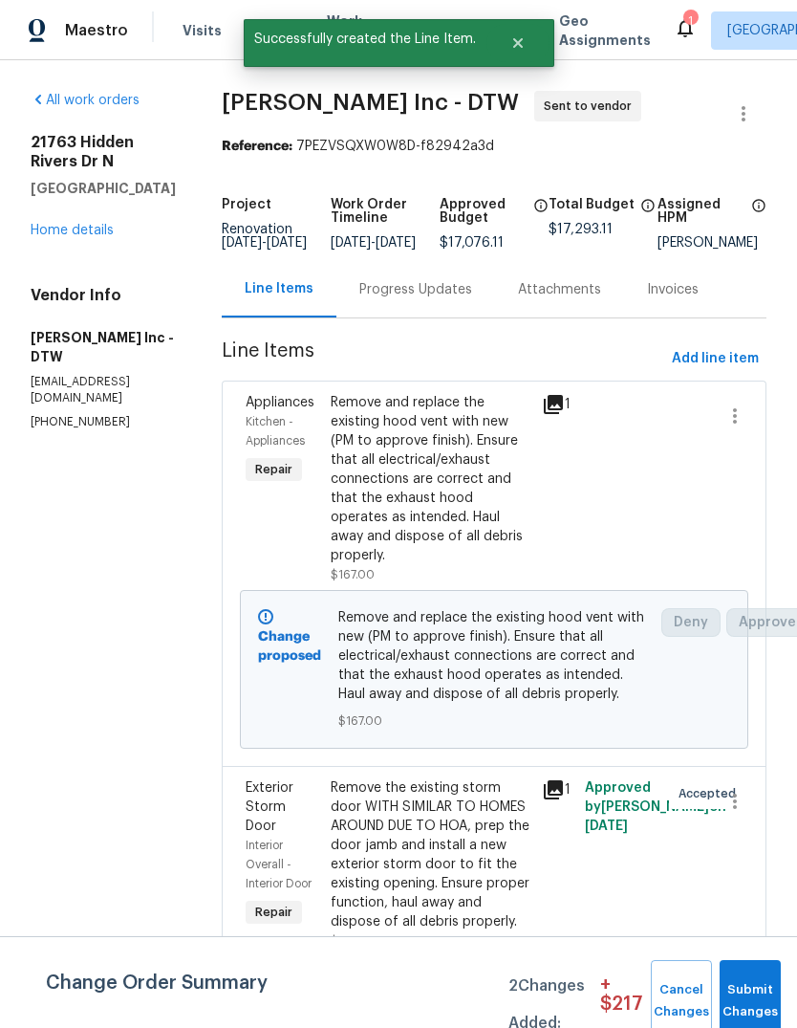
scroll to position [0, 0]
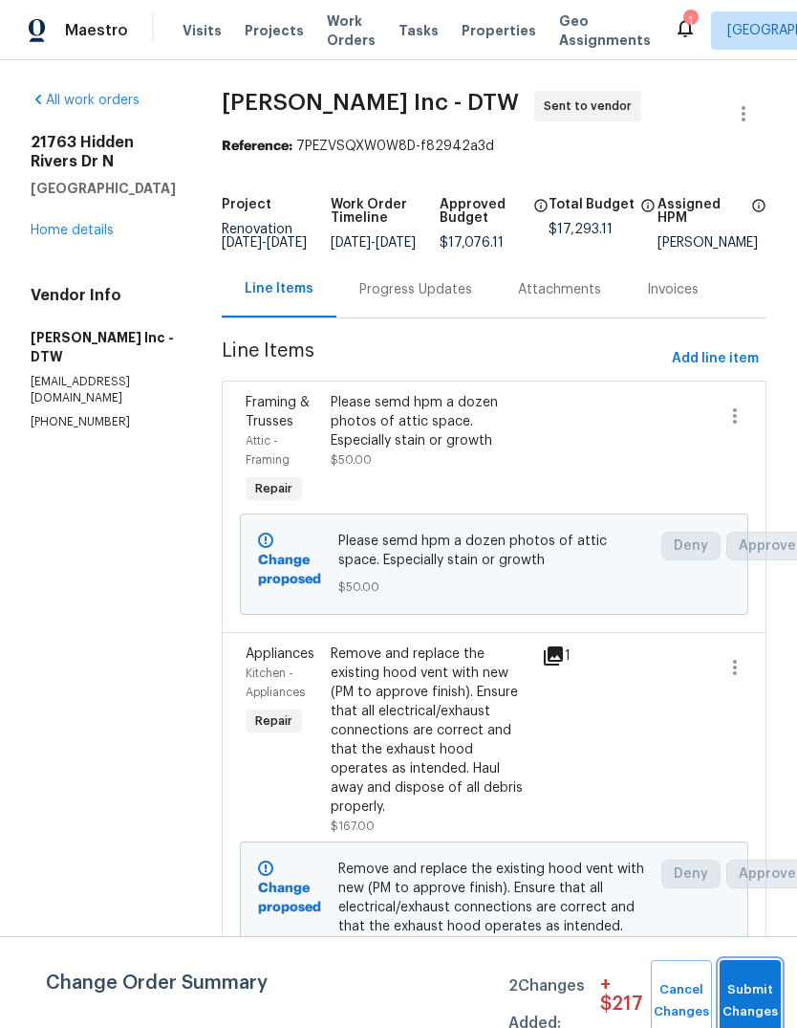
click at [753, 984] on button "Submit Changes" at bounding box center [750, 1001] width 61 height 82
